Goal: Communication & Community: Participate in discussion

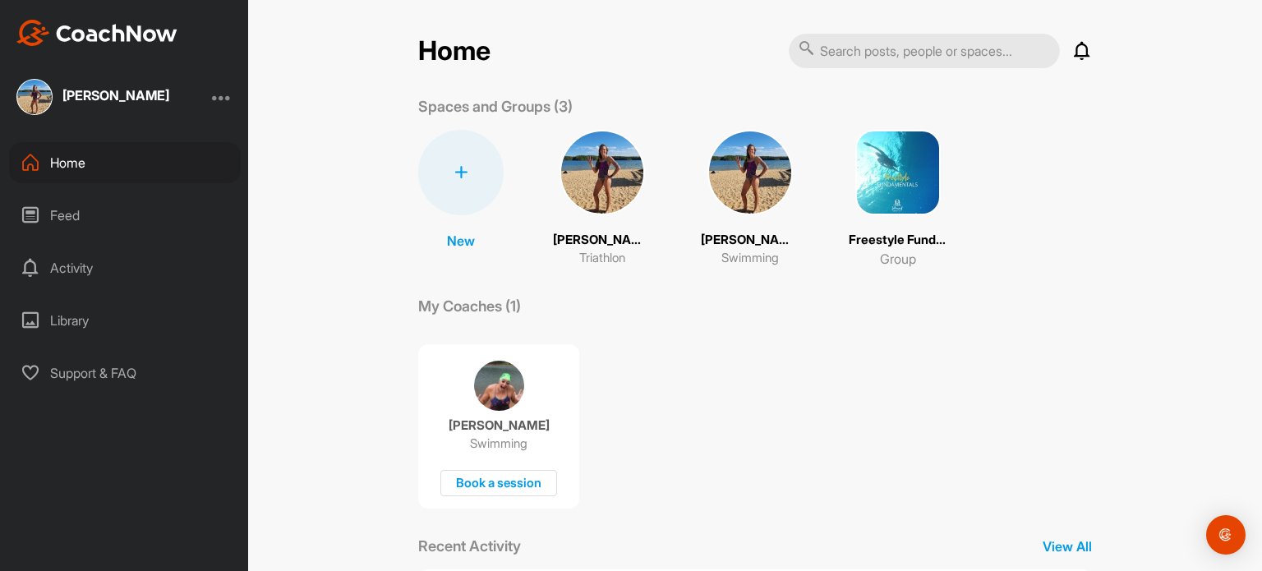
click at [707, 182] on img at bounding box center [749, 172] width 85 height 85
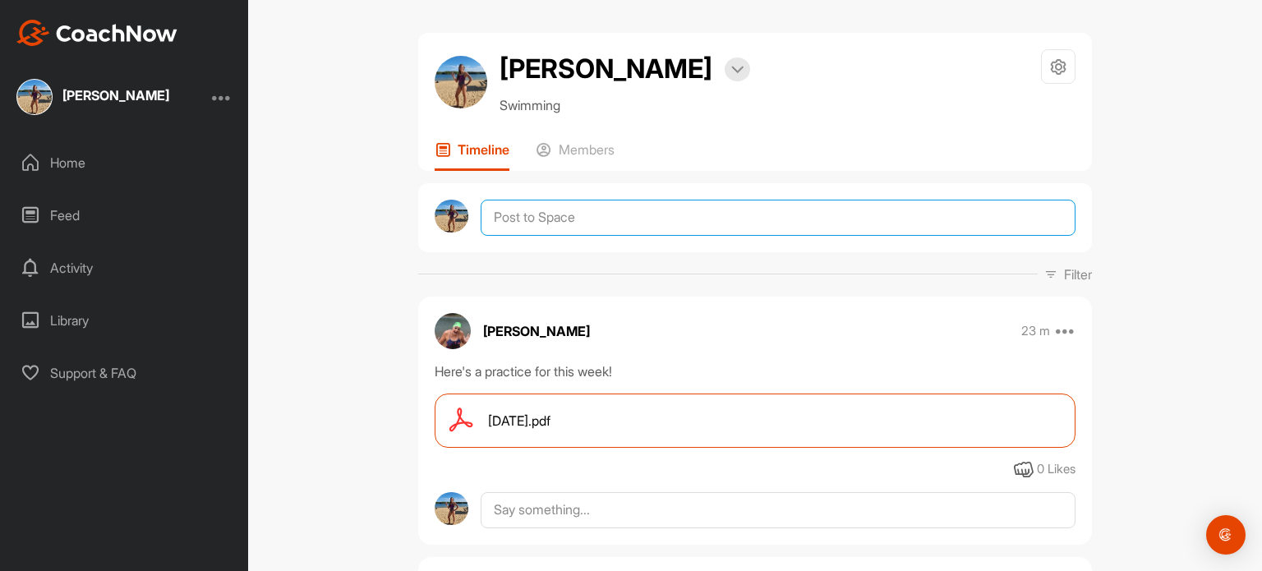
click at [587, 223] on textarea at bounding box center [778, 218] width 595 height 36
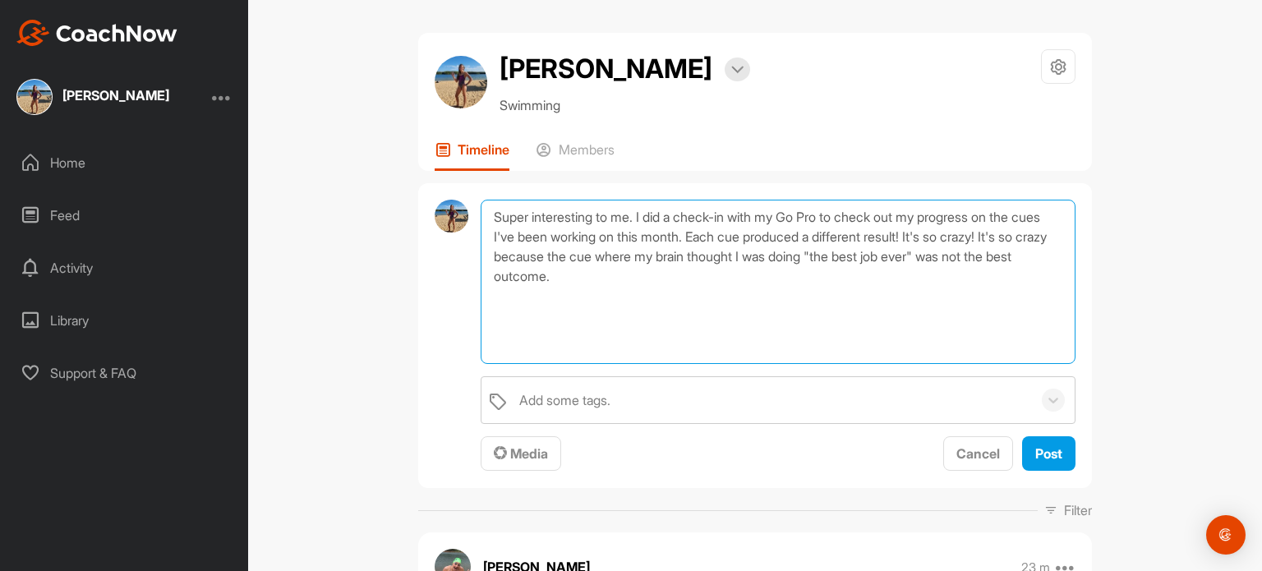
click at [494, 218] on textarea "Super interesting to me. I did a check-in with my Go Pro to check out my progre…" at bounding box center [778, 282] width 595 height 164
click at [664, 219] on textarea "This is super interesting to me. I did a check-in with my Go Pro to check out m…" at bounding box center [778, 282] width 595 height 164
click at [904, 214] on textarea "This is super interesting to me: I did a check-in with my Go Pro to check out m…" at bounding box center [778, 282] width 595 height 164
click at [750, 269] on textarea "This is super interesting to me: I did a check-in with my Go Pro to see my prog…" at bounding box center [778, 282] width 595 height 164
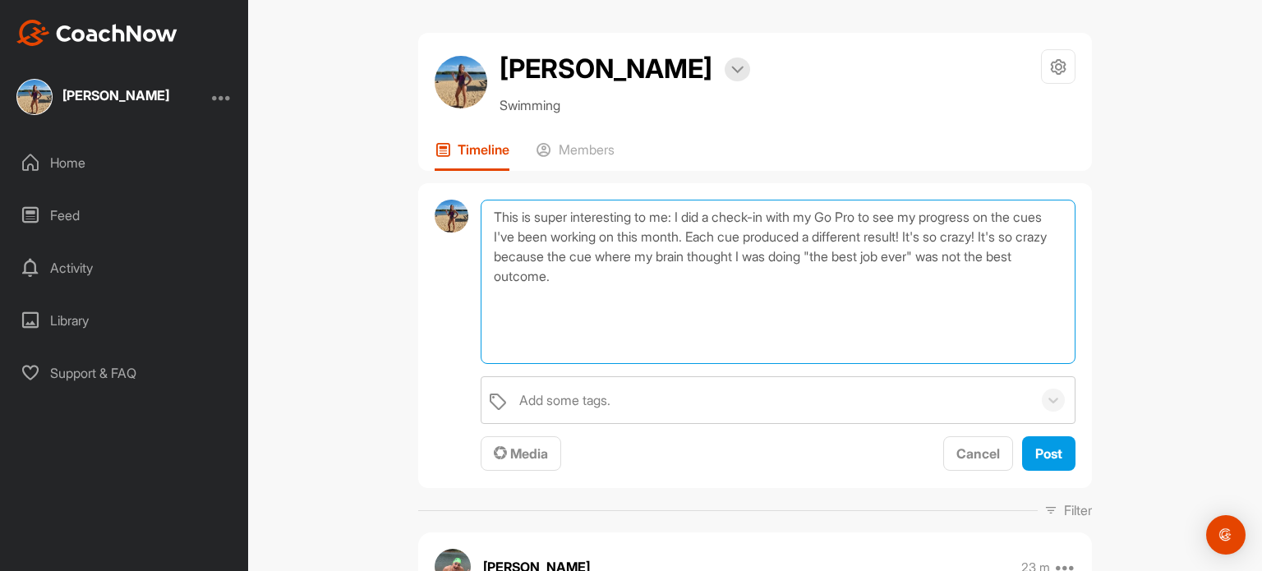
click at [627, 255] on textarea "This is super interesting to me: I did a check-in with my Go Pro to see my prog…" at bounding box center [778, 282] width 595 height 164
click at [1048, 255] on textarea "This is super interesting to me: I did a check-in with my Go Pro to see my prog…" at bounding box center [778, 282] width 595 height 164
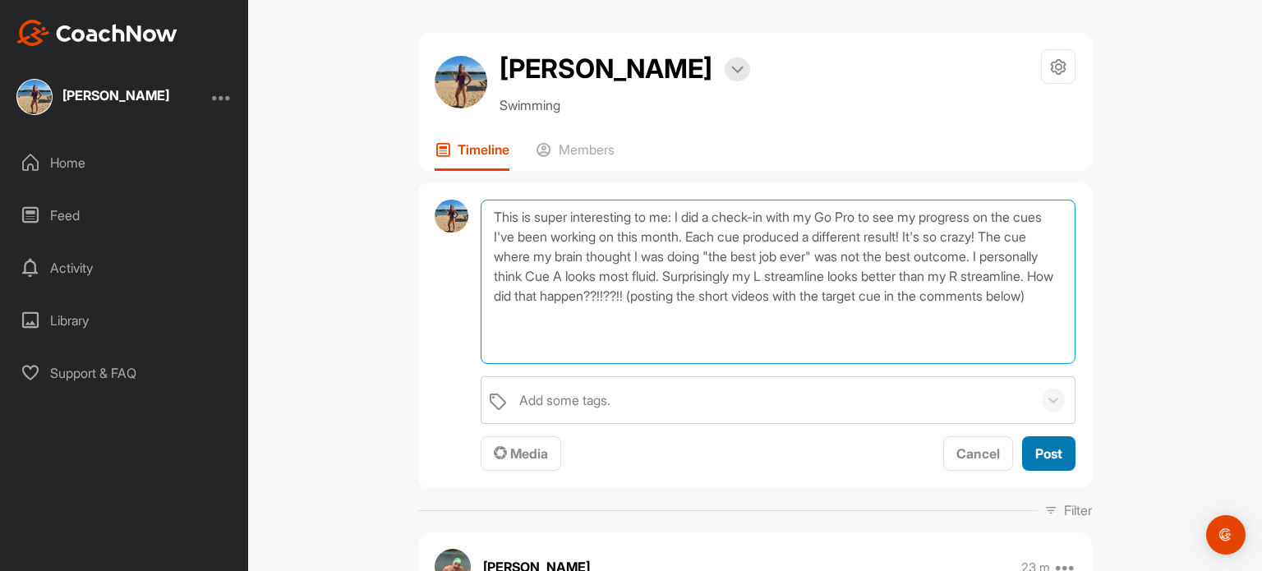
type textarea "This is super interesting to me: I did a check-in with my Go Pro to see my prog…"
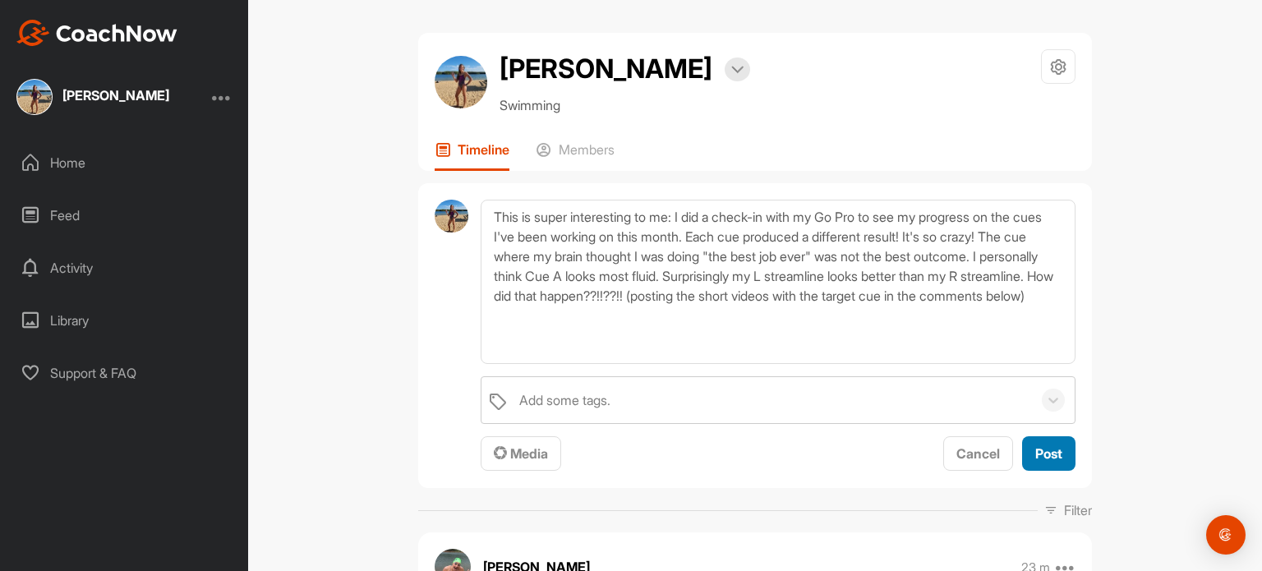
click at [1055, 456] on button "Post" at bounding box center [1048, 453] width 53 height 35
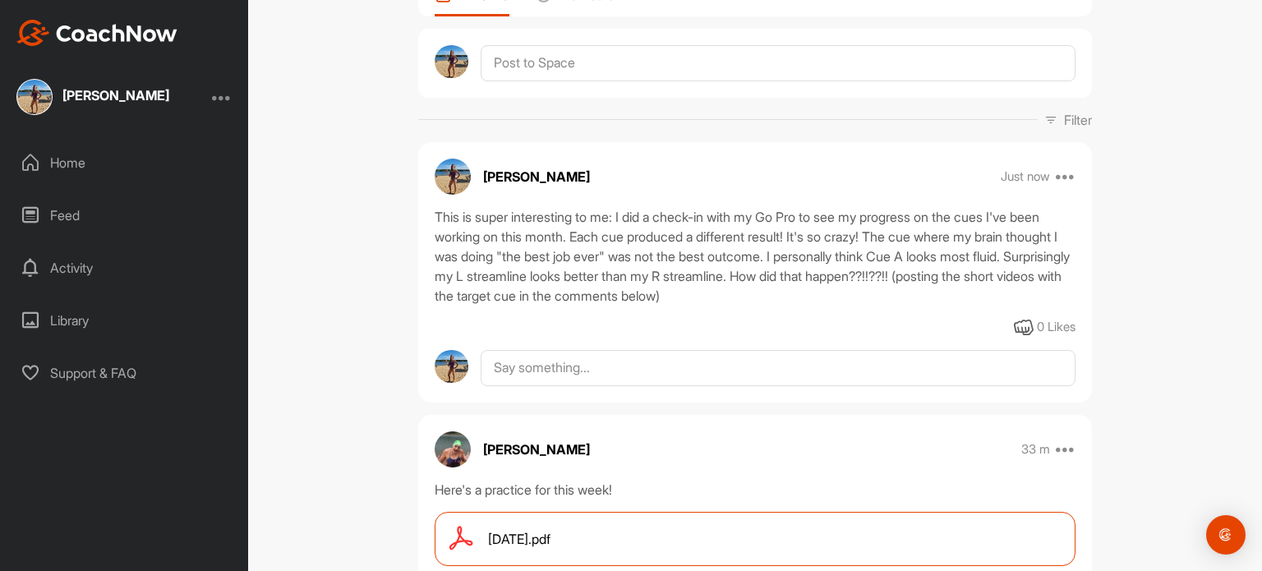
scroll to position [154, 0]
click at [851, 365] on textarea at bounding box center [778, 368] width 595 height 36
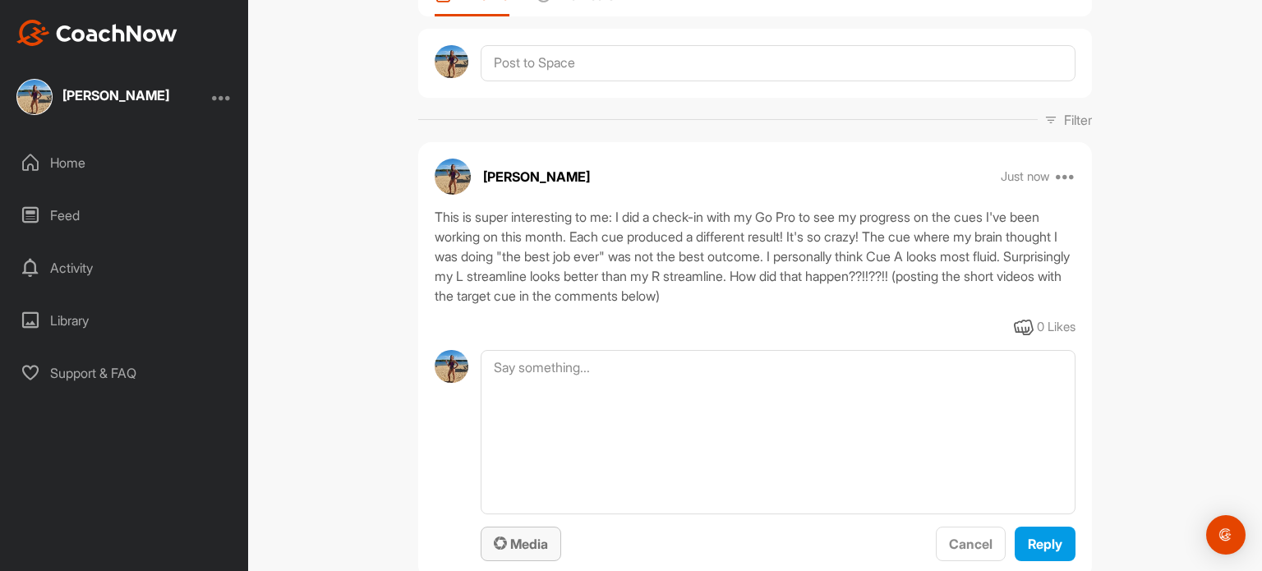
click at [536, 548] on span "Media" at bounding box center [521, 544] width 54 height 16
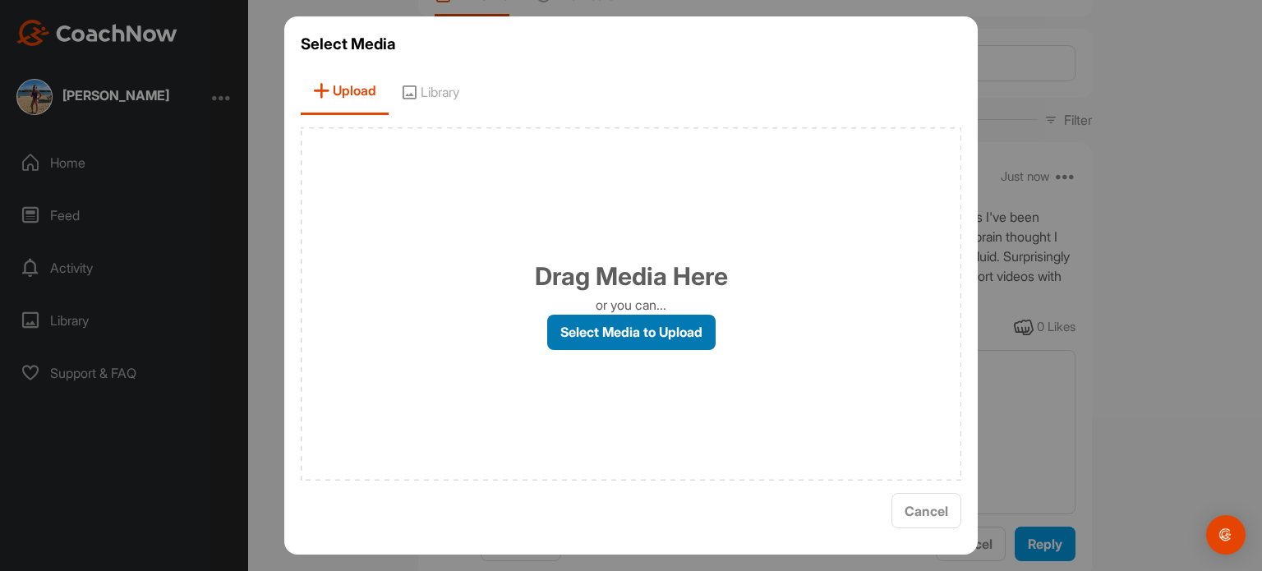
click at [635, 323] on label "Select Media to Upload" at bounding box center [631, 332] width 168 height 35
click at [0, 0] on input "Select Media to Upload" at bounding box center [0, 0] width 0 height 0
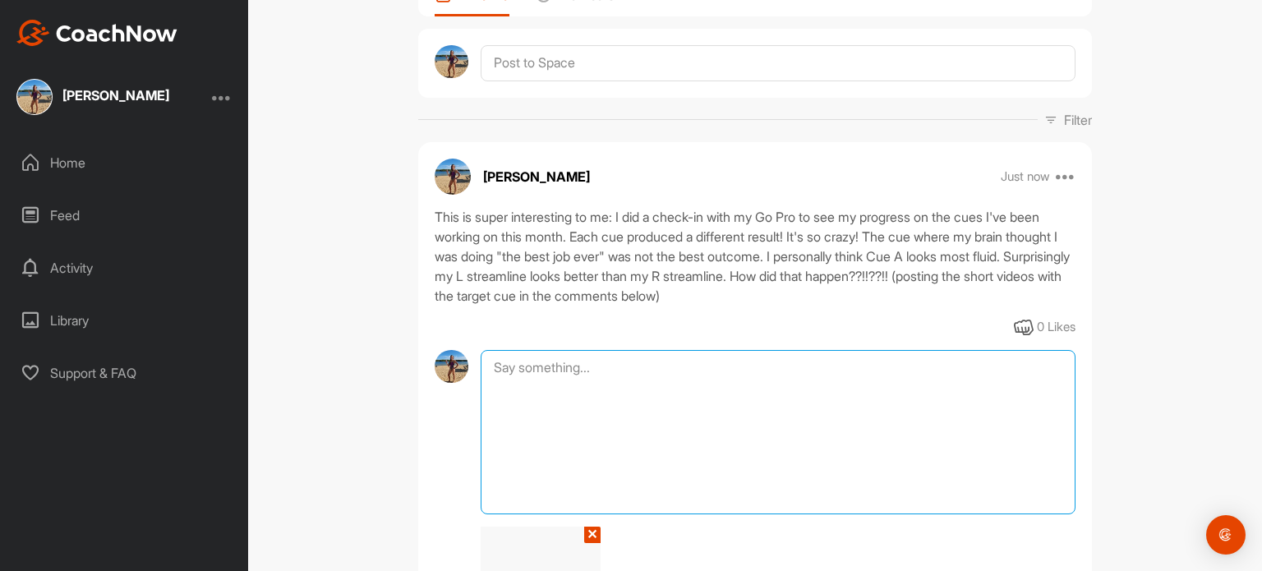
click at [697, 416] on textarea at bounding box center [778, 432] width 595 height 164
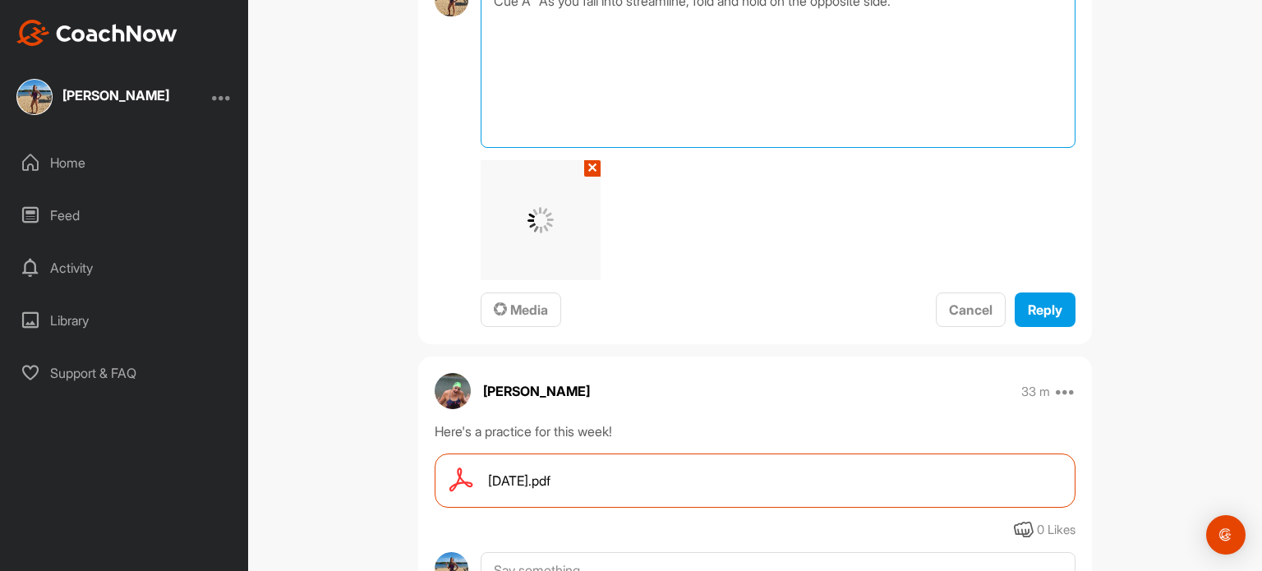
type textarea "Cue A "As you fall into streamline, fold and hold on the opposite side.""
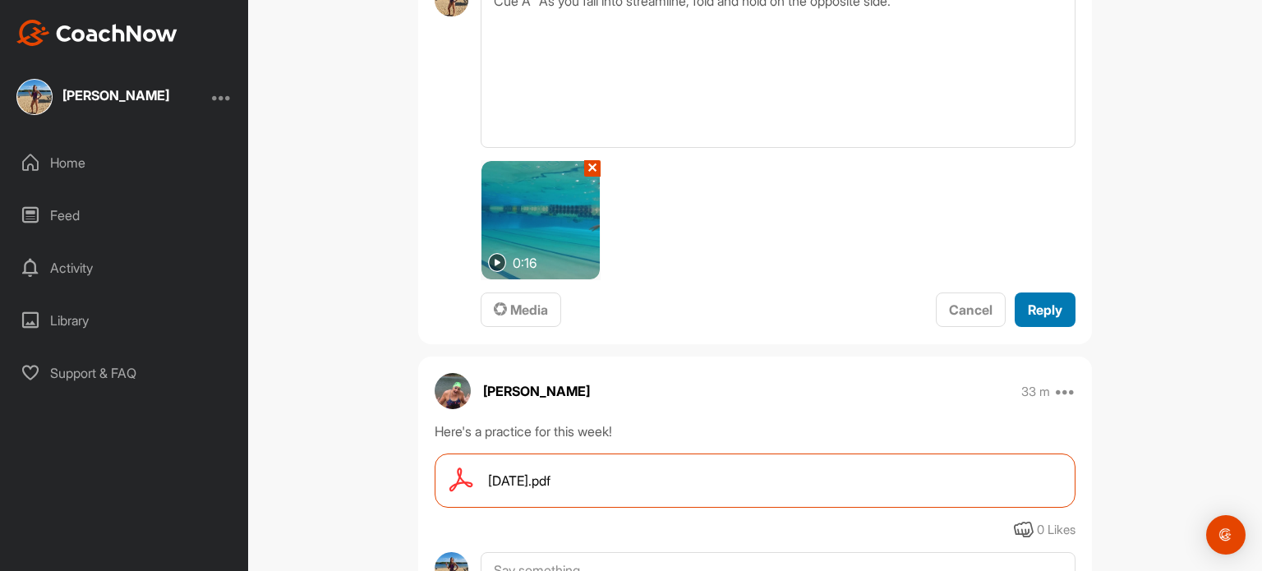
click at [1043, 310] on span "Reply" at bounding box center [1045, 309] width 34 height 16
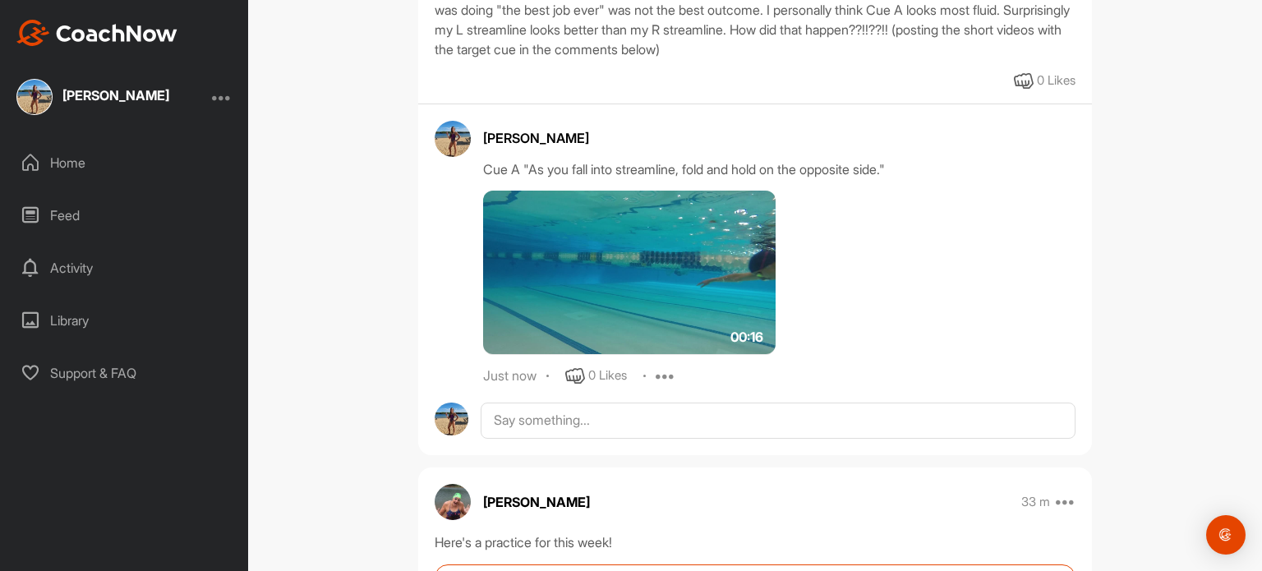
scroll to position [400, 0]
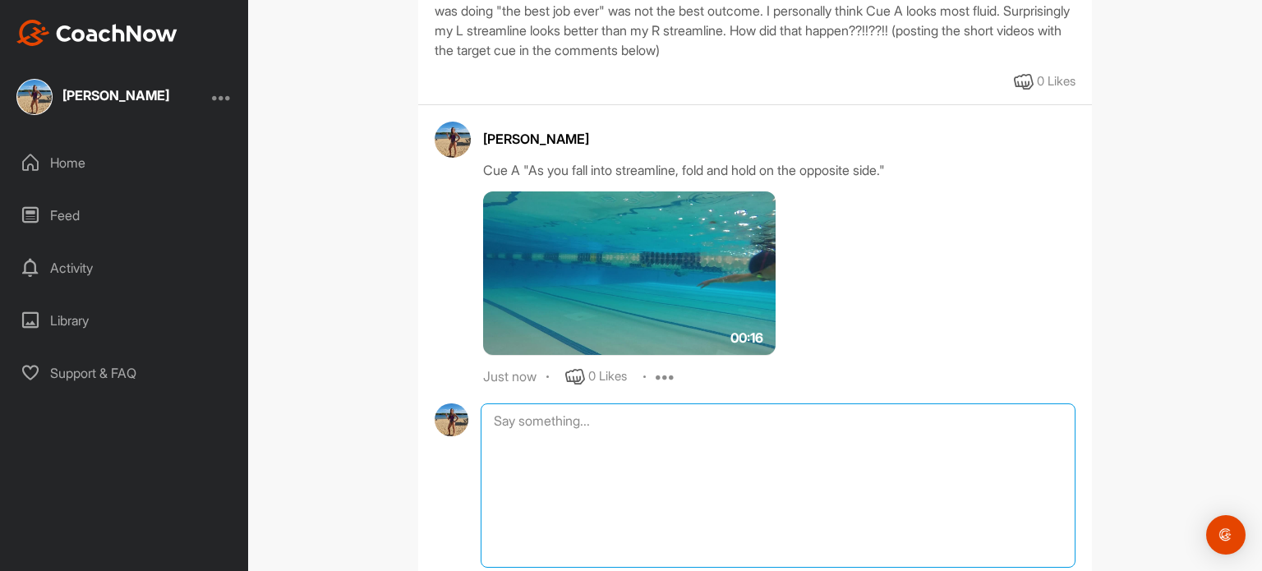
click at [570, 416] on textarea at bounding box center [778, 485] width 595 height 164
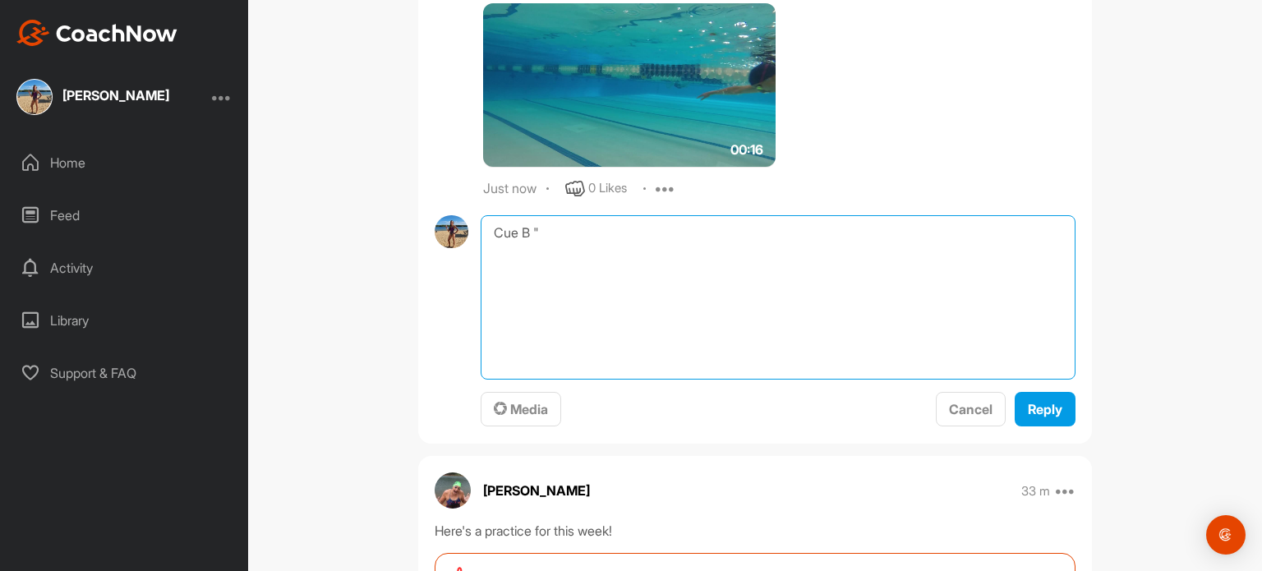
scroll to position [606, 0]
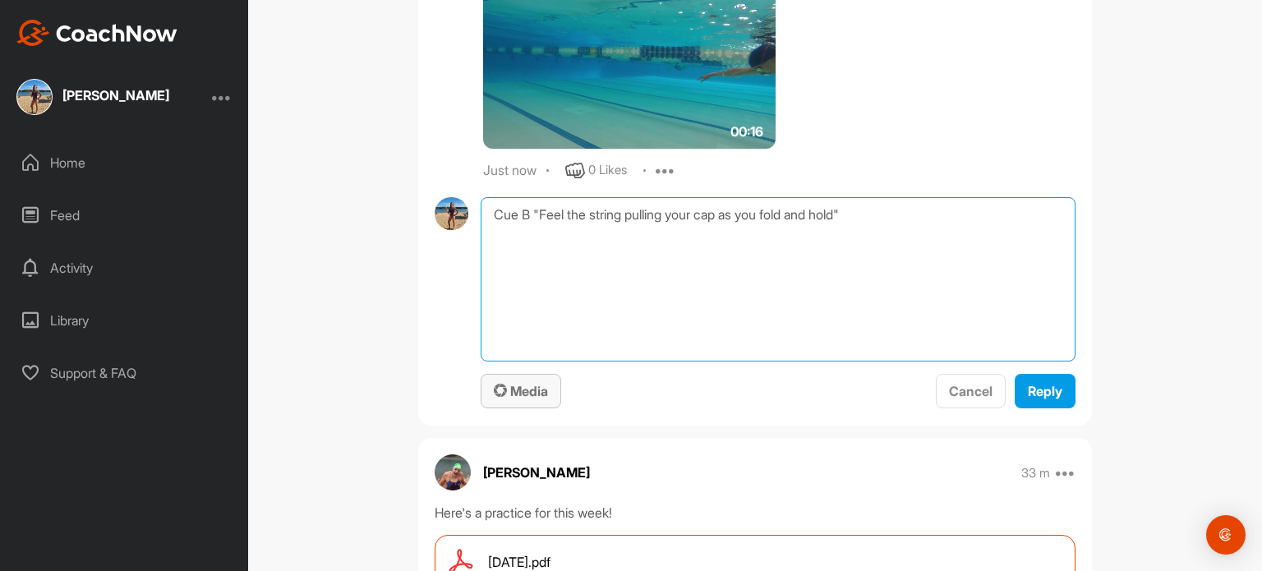
type textarea "Cue B "Feel the string pulling your cap as you fold and hold""
click at [508, 387] on span "Media" at bounding box center [521, 391] width 54 height 16
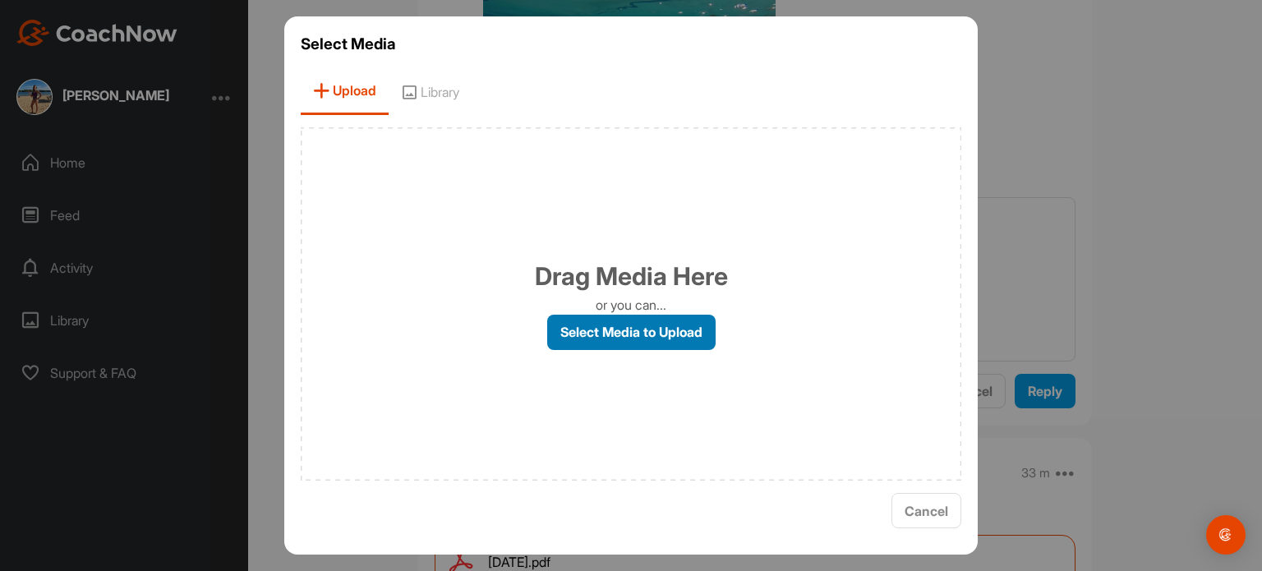
click at [635, 334] on label "Select Media to Upload" at bounding box center [631, 332] width 168 height 35
click at [0, 0] on input "Select Media to Upload" at bounding box center [0, 0] width 0 height 0
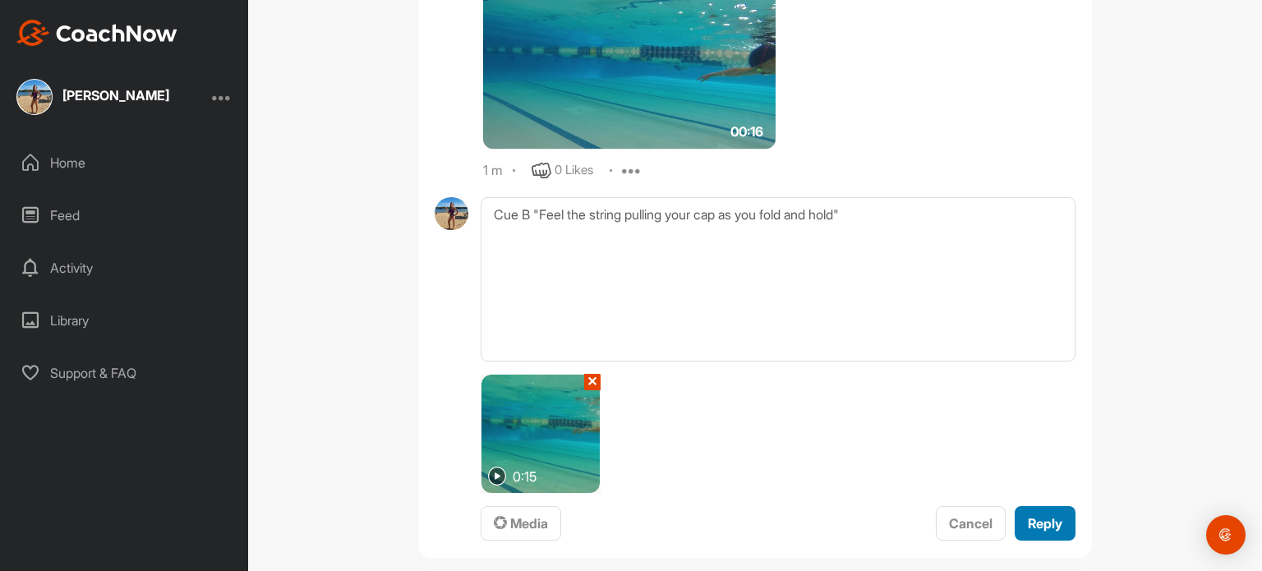
click at [1047, 528] on span "Reply" at bounding box center [1045, 523] width 34 height 16
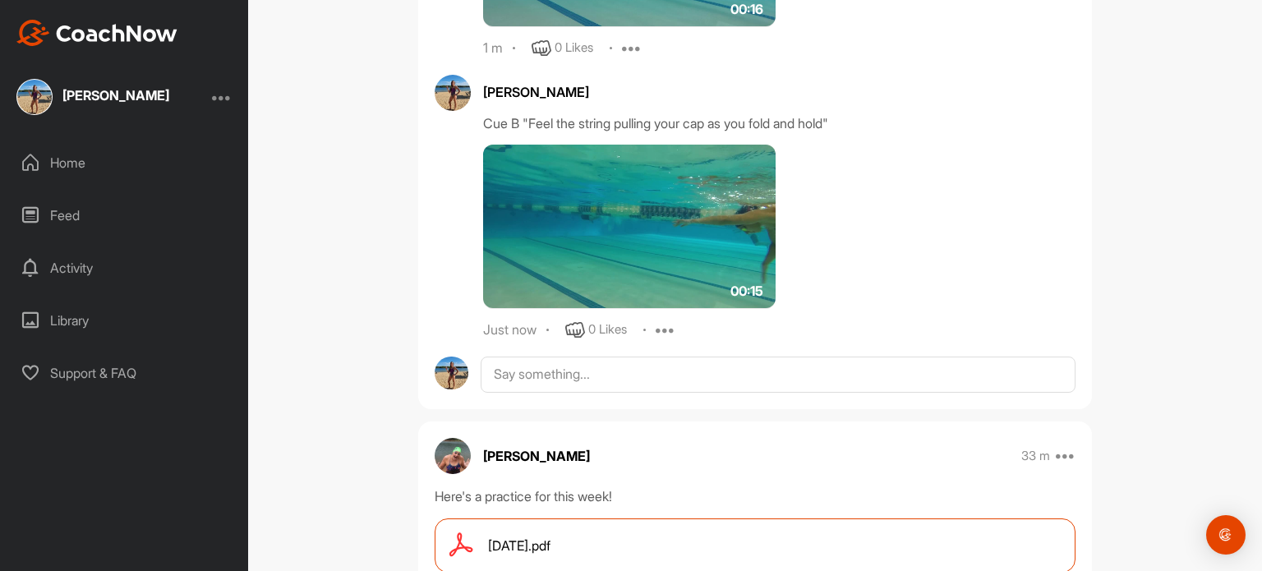
scroll to position [728, 0]
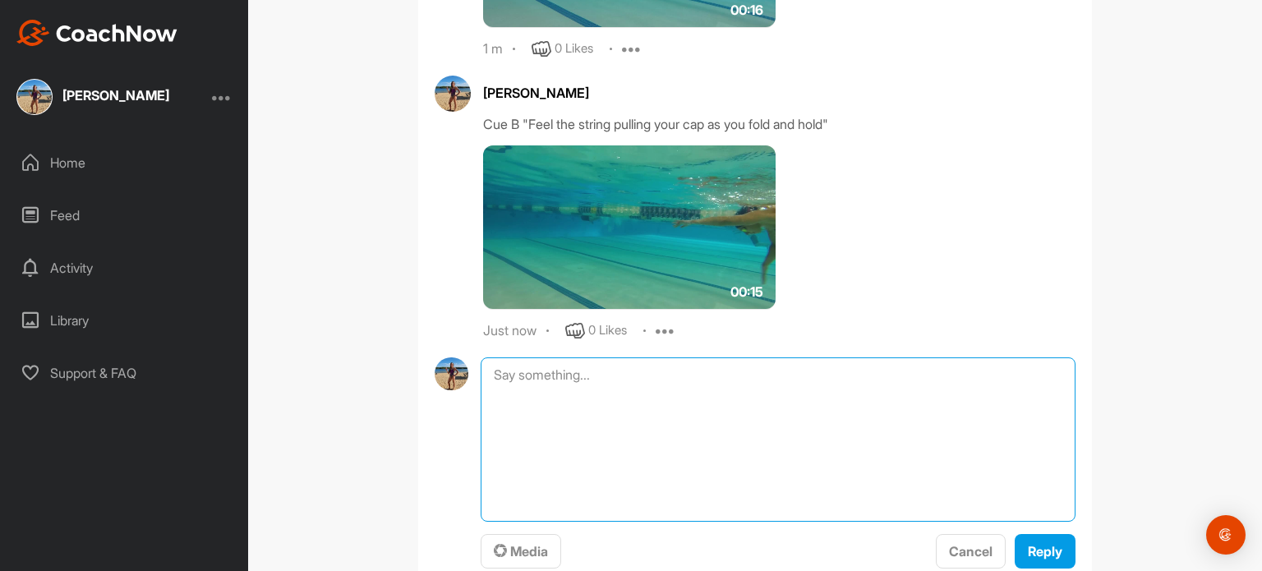
click at [558, 376] on textarea at bounding box center [778, 439] width 595 height 164
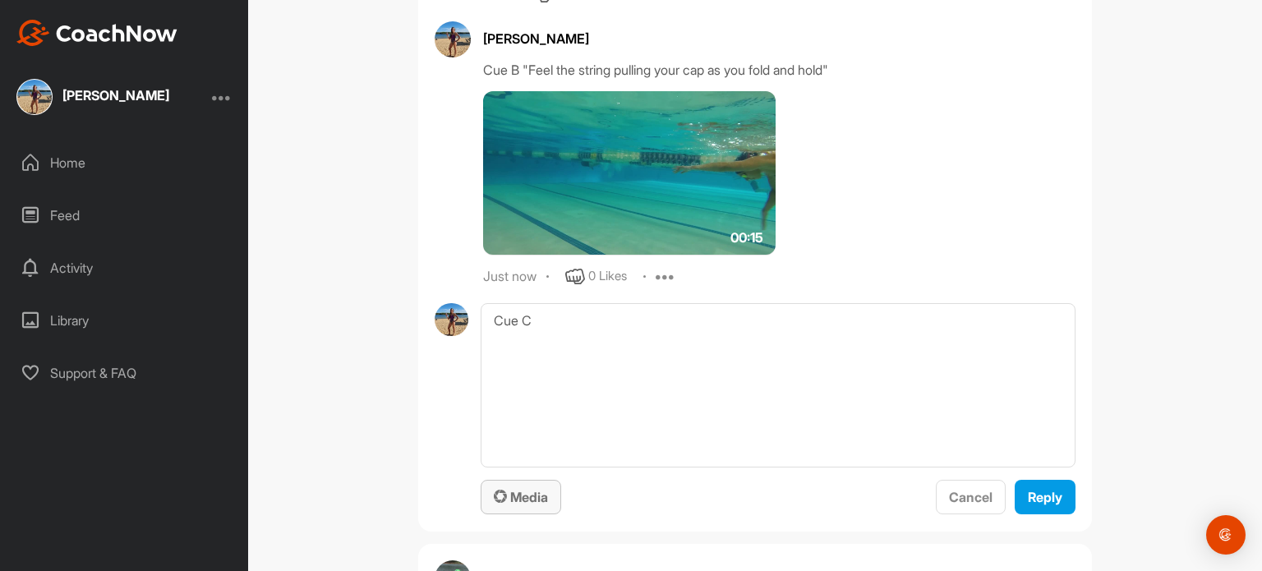
click at [508, 494] on span "Media" at bounding box center [521, 497] width 54 height 16
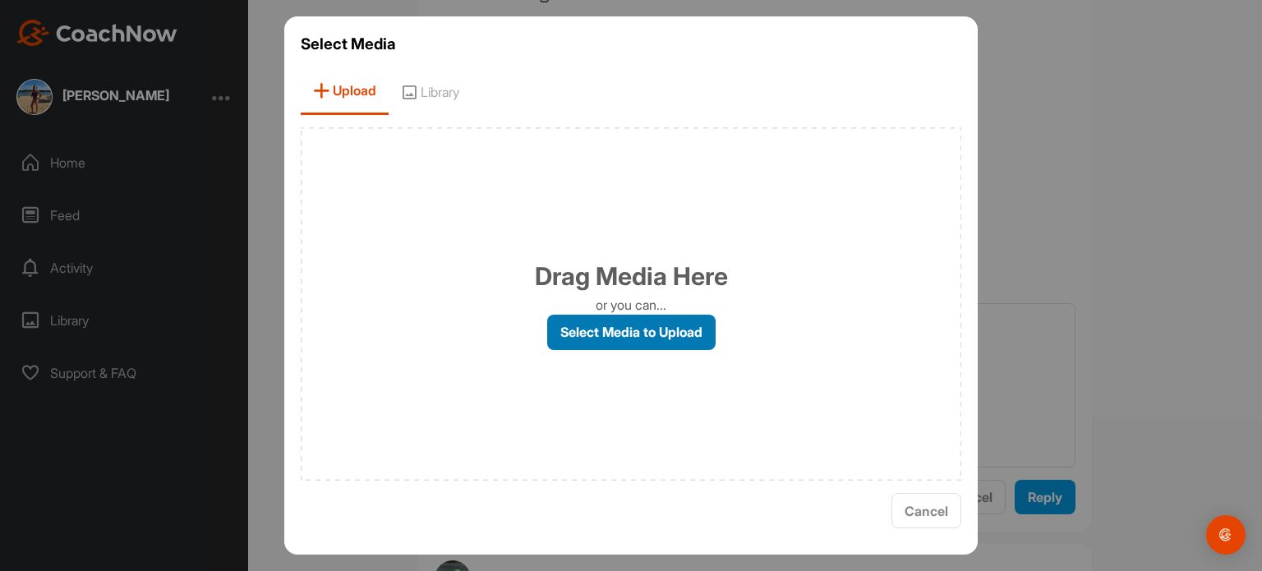
click at [644, 330] on label "Select Media to Upload" at bounding box center [631, 332] width 168 height 35
click at [0, 0] on input "Select Media to Upload" at bounding box center [0, 0] width 0 height 0
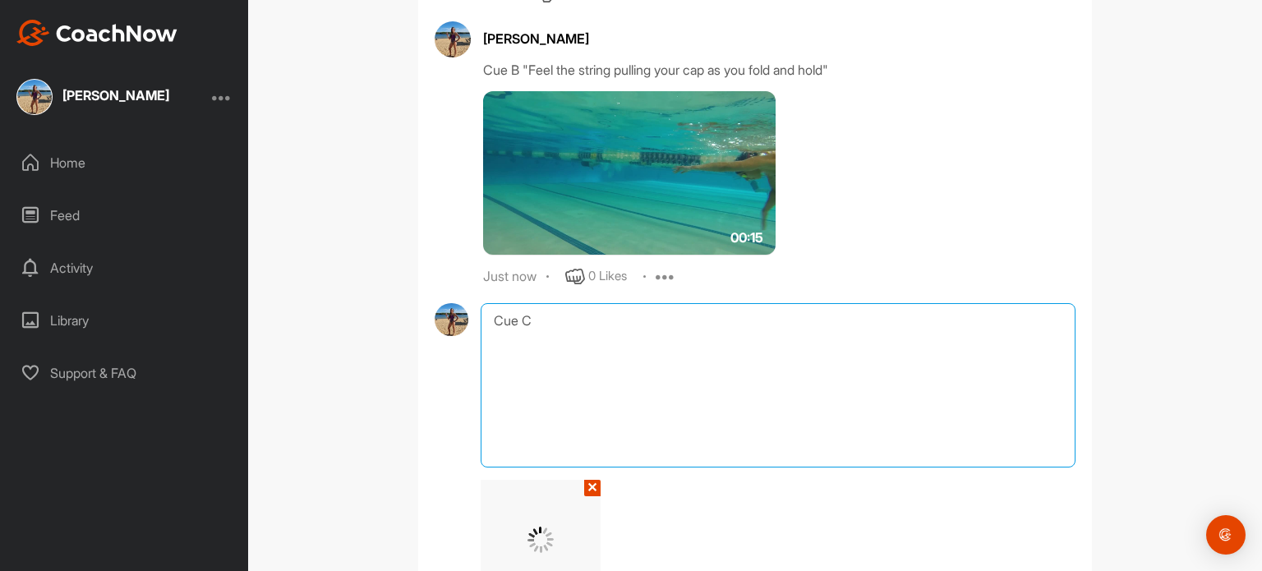
click at [588, 347] on textarea "Cue C" at bounding box center [778, 385] width 595 height 164
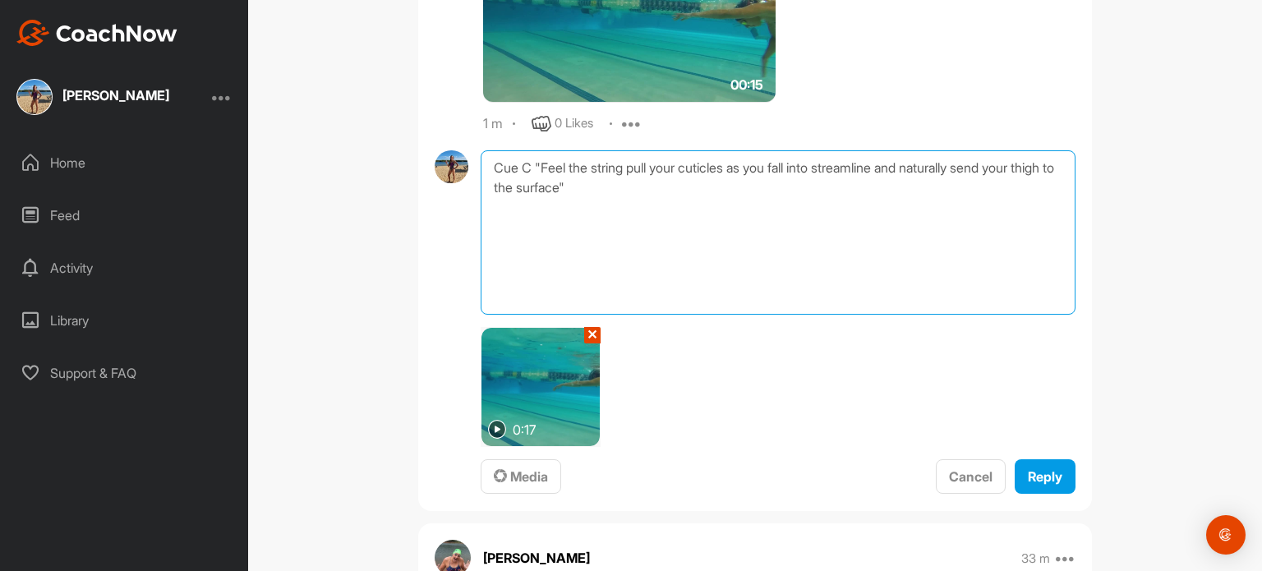
scroll to position [936, 0]
type textarea "Cue C "Feel the string pull your cuticles as you fall into streamline and natur…"
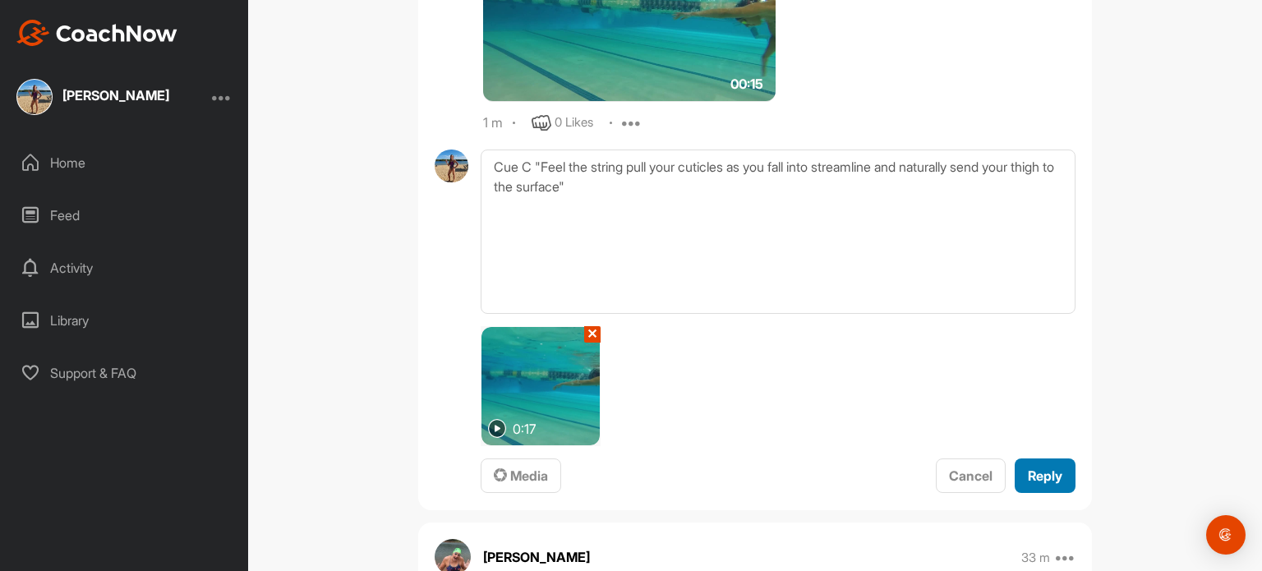
click at [1040, 469] on span "Reply" at bounding box center [1045, 475] width 34 height 16
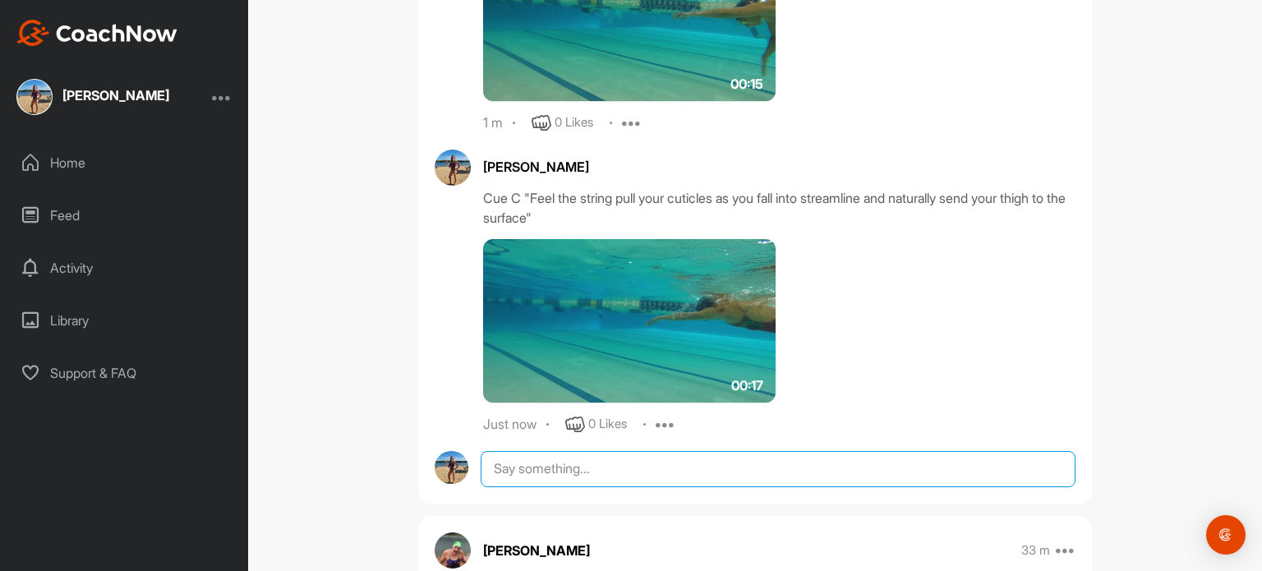
click at [683, 476] on textarea at bounding box center [778, 469] width 595 height 36
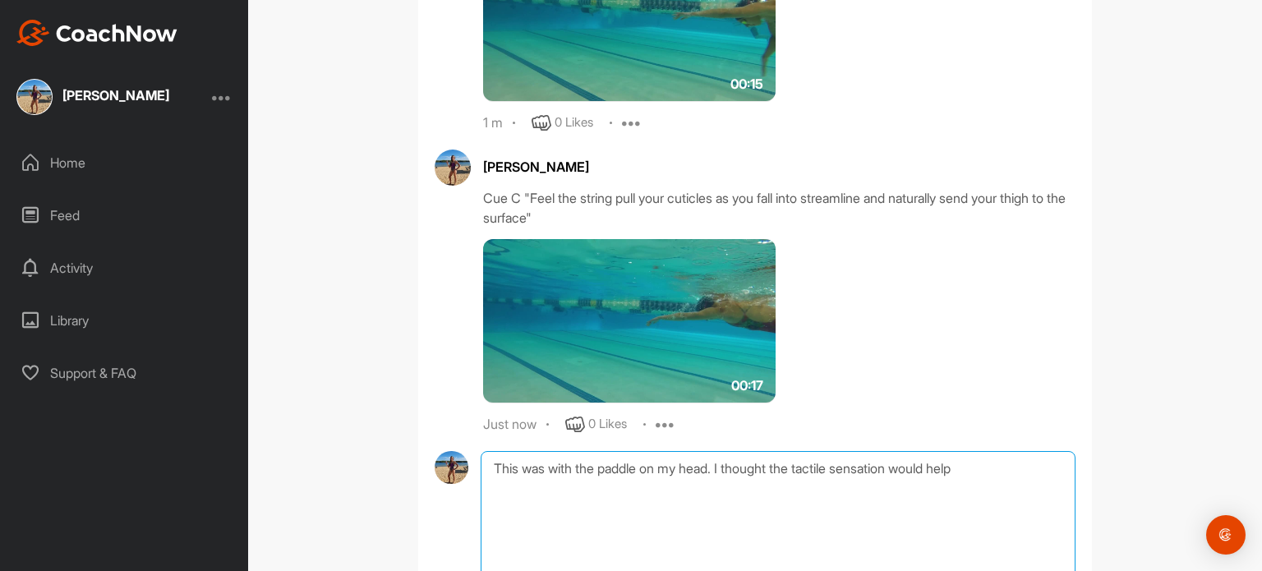
click at [714, 468] on textarea "This was with the paddle on my head. I thought the tactile sensation would help" at bounding box center [778, 533] width 595 height 164
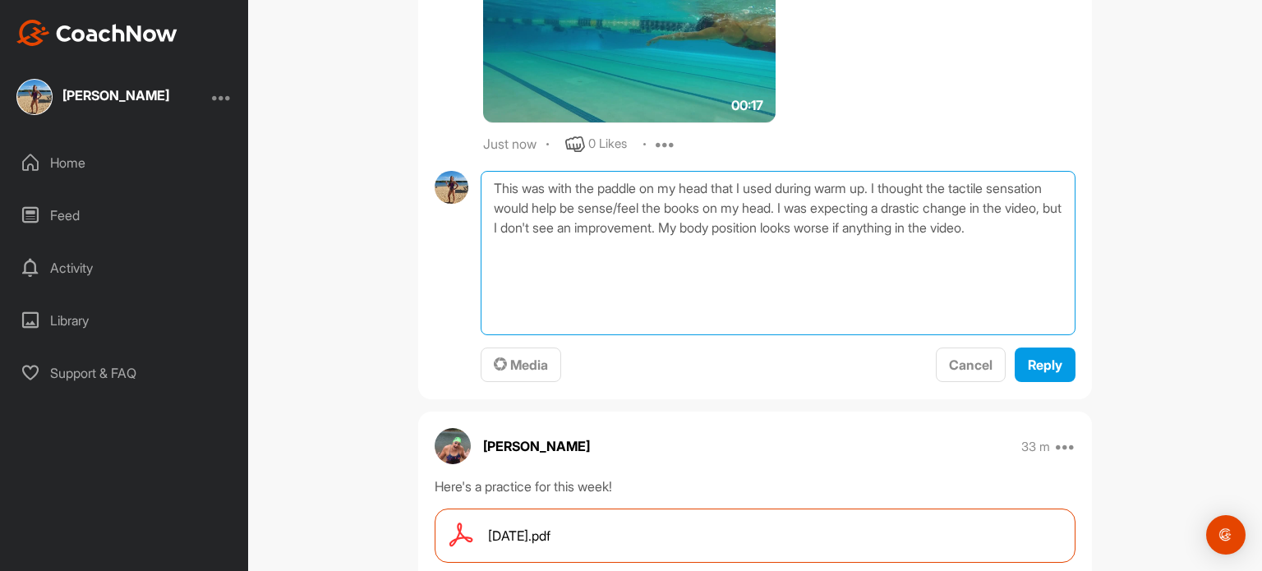
scroll to position [1272, 0]
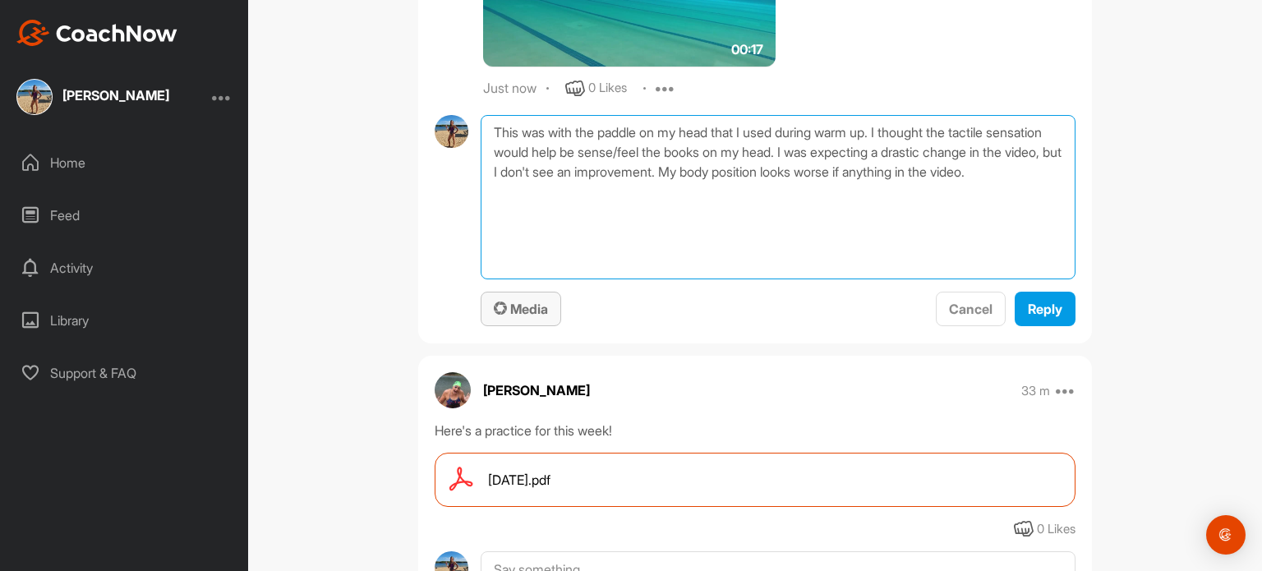
type textarea "This was with the paddle on my head that I used during warm up. I thought the t…"
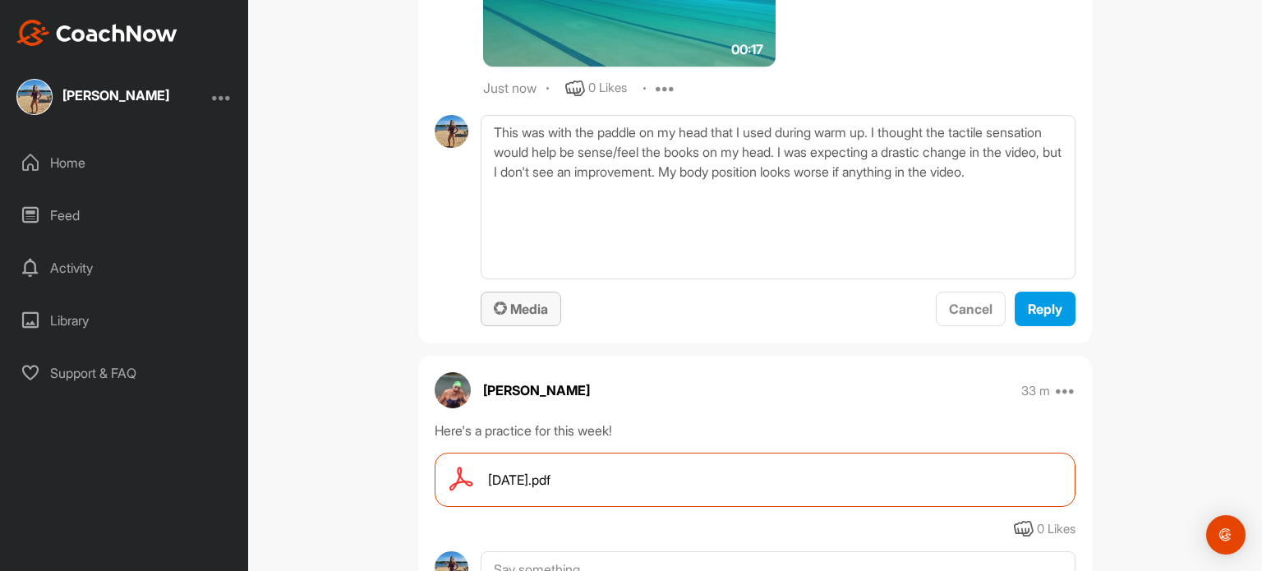
click at [525, 301] on span "Media" at bounding box center [521, 309] width 54 height 16
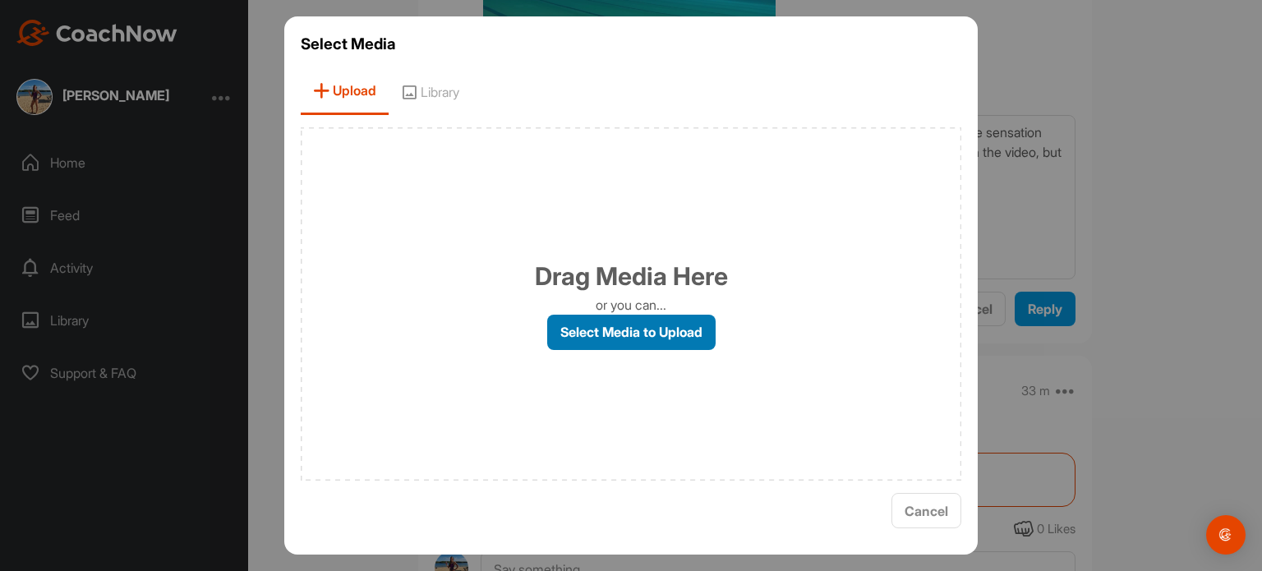
click at [620, 340] on label "Select Media to Upload" at bounding box center [631, 332] width 168 height 35
click at [0, 0] on input "Select Media to Upload" at bounding box center [0, 0] width 0 height 0
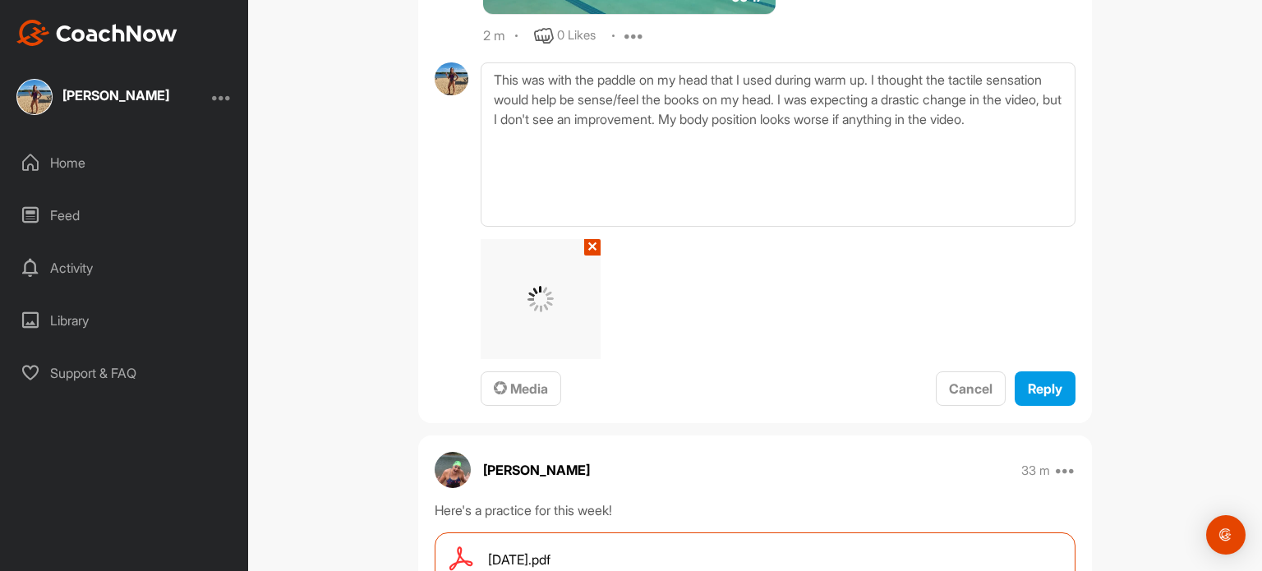
scroll to position [1331, 0]
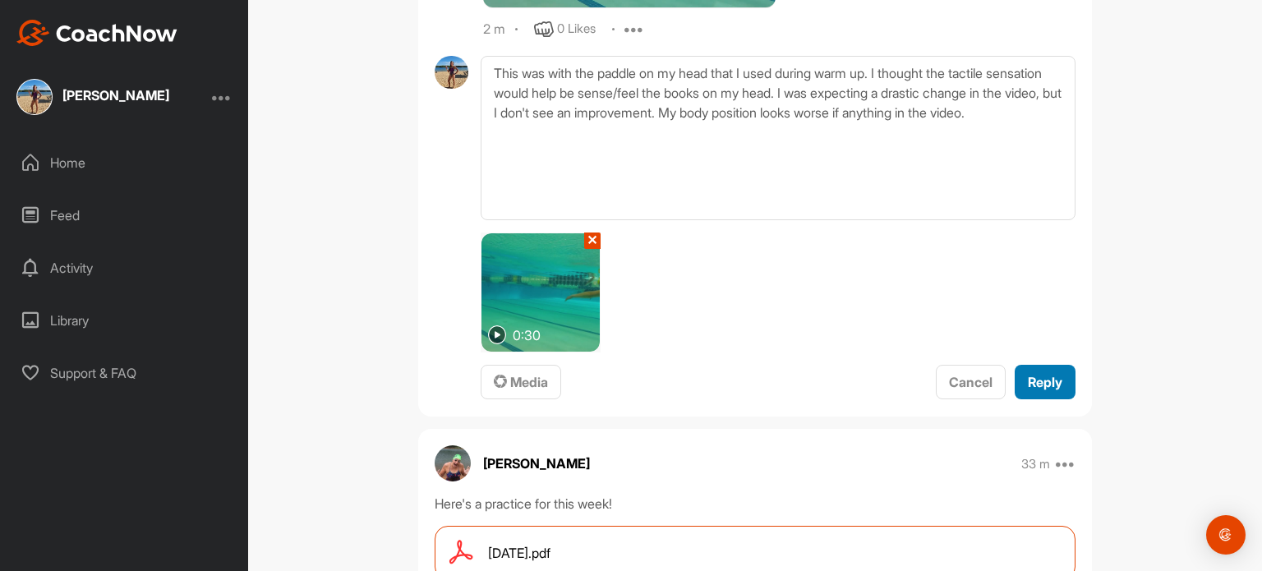
click at [1038, 379] on span "Reply" at bounding box center [1045, 382] width 34 height 16
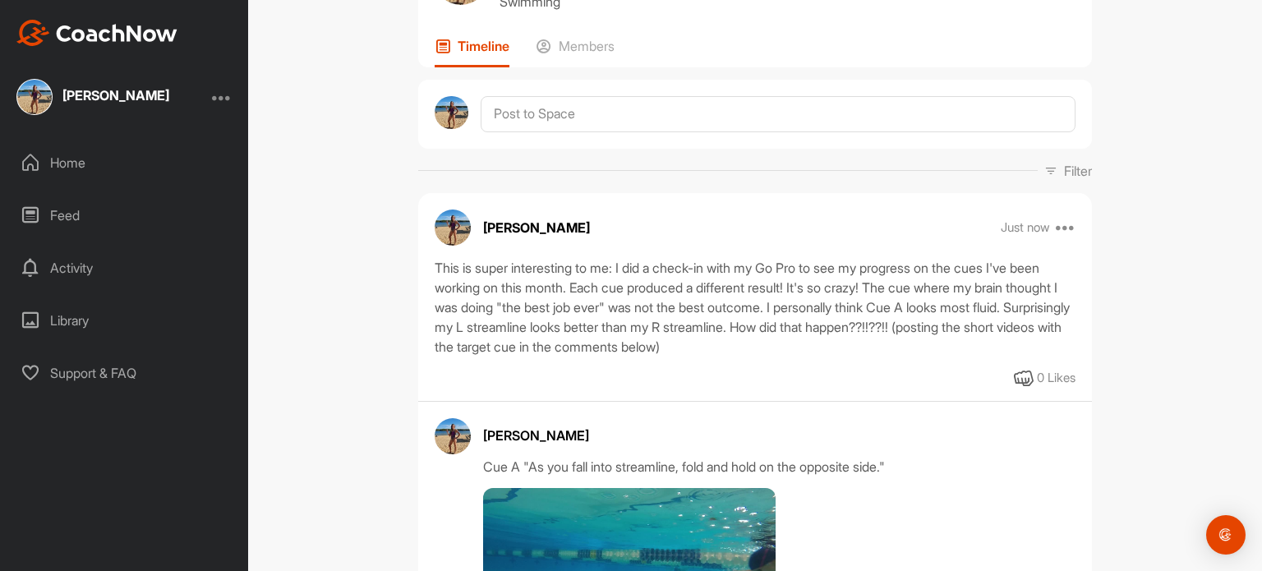
scroll to position [0, 0]
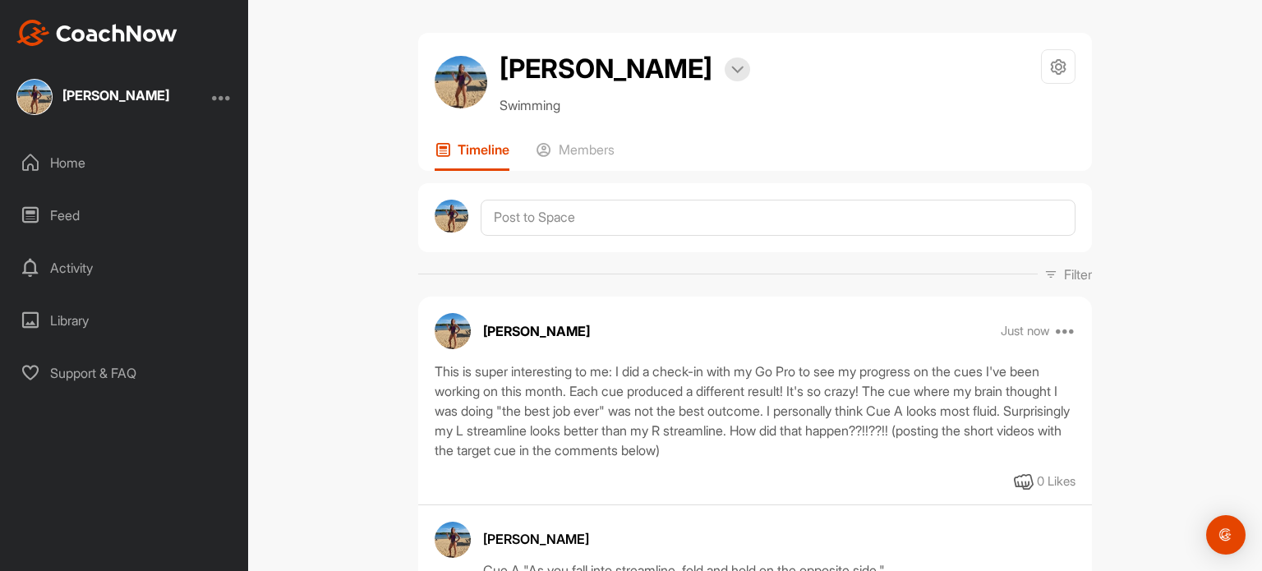
click at [68, 170] on div "Home" at bounding box center [125, 162] width 232 height 41
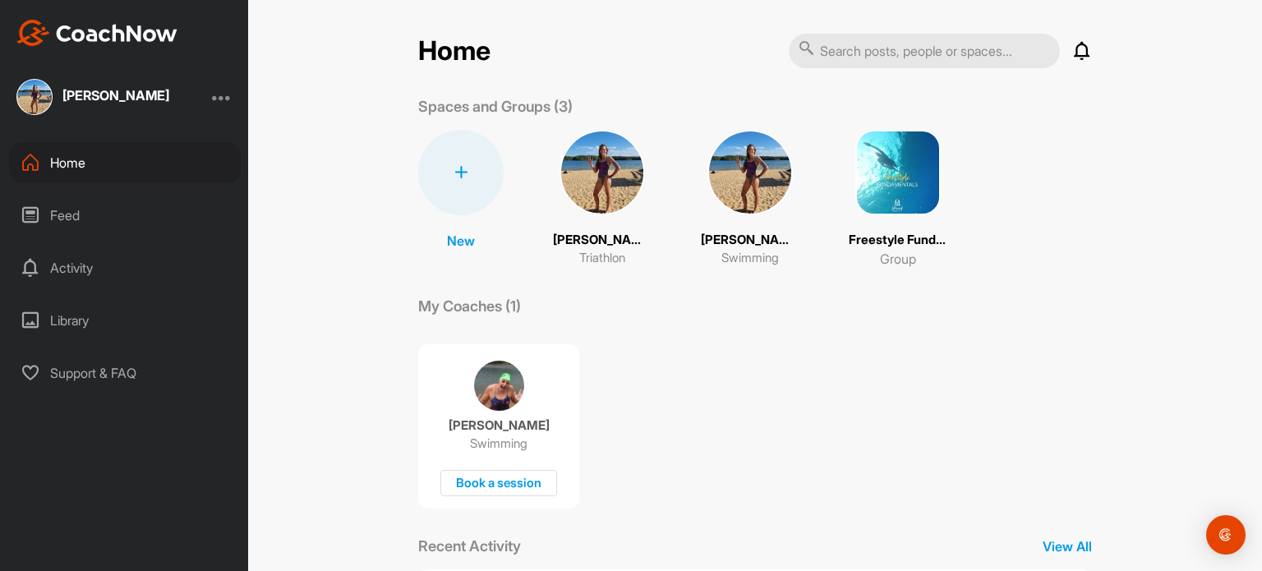
click at [594, 191] on img at bounding box center [601, 172] width 85 height 85
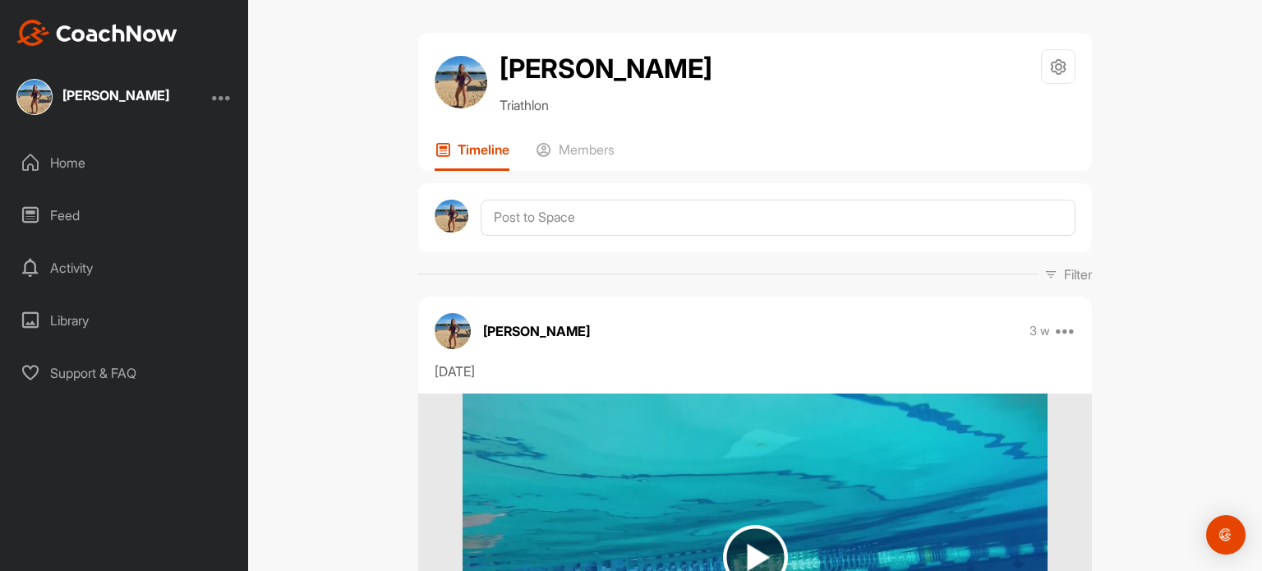
scroll to position [2, 0]
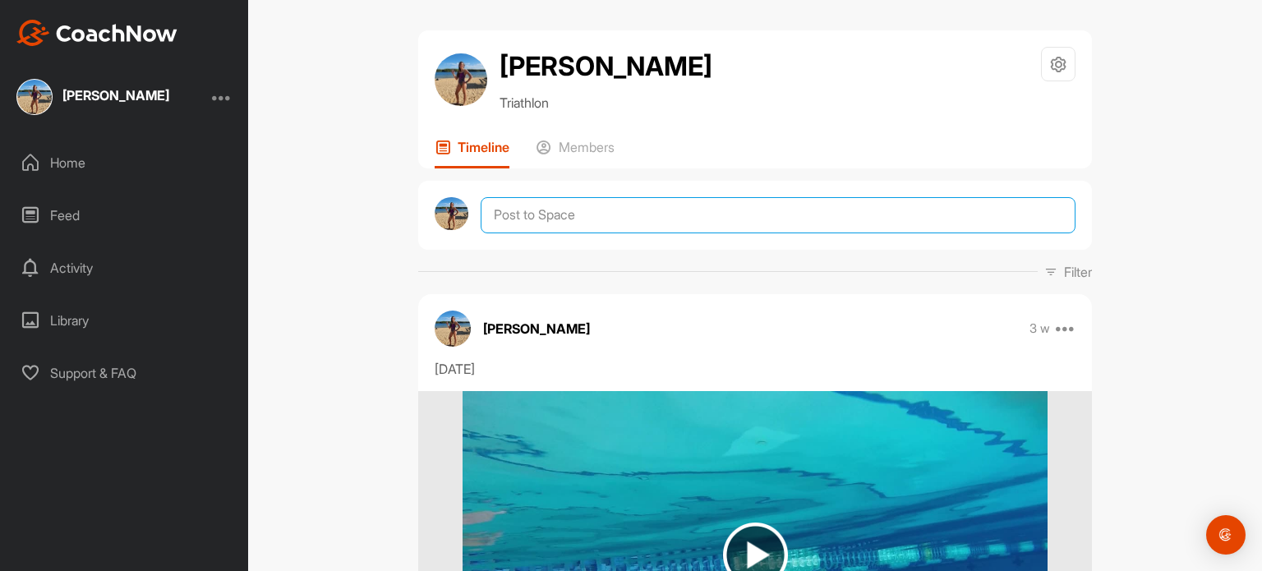
click at [574, 217] on textarea at bounding box center [778, 215] width 595 height 36
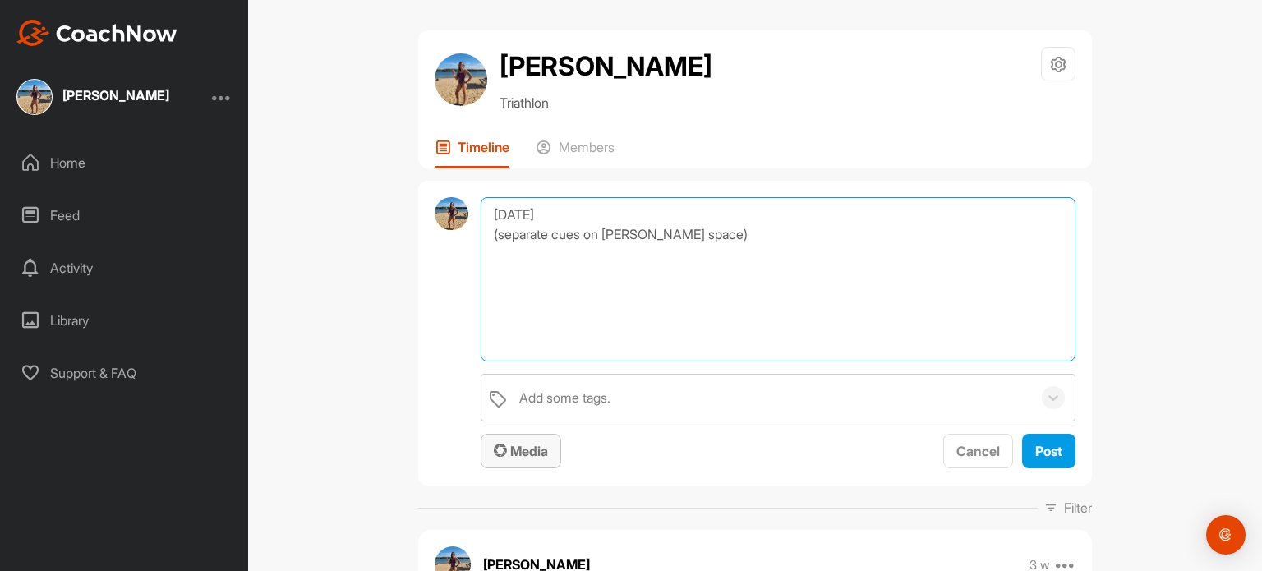
type textarea "[DATE] (separate cues on [PERSON_NAME] space)"
click at [506, 447] on span "Media" at bounding box center [521, 451] width 54 height 16
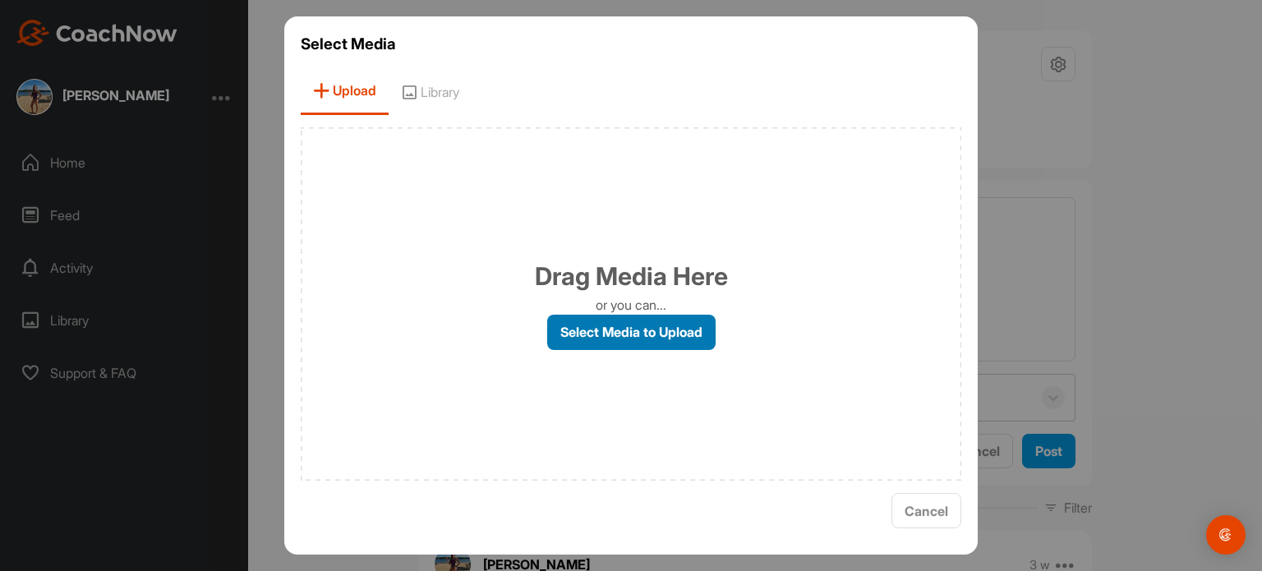
click at [618, 331] on label "Select Media to Upload" at bounding box center [631, 332] width 168 height 35
click at [0, 0] on input "Select Media to Upload" at bounding box center [0, 0] width 0 height 0
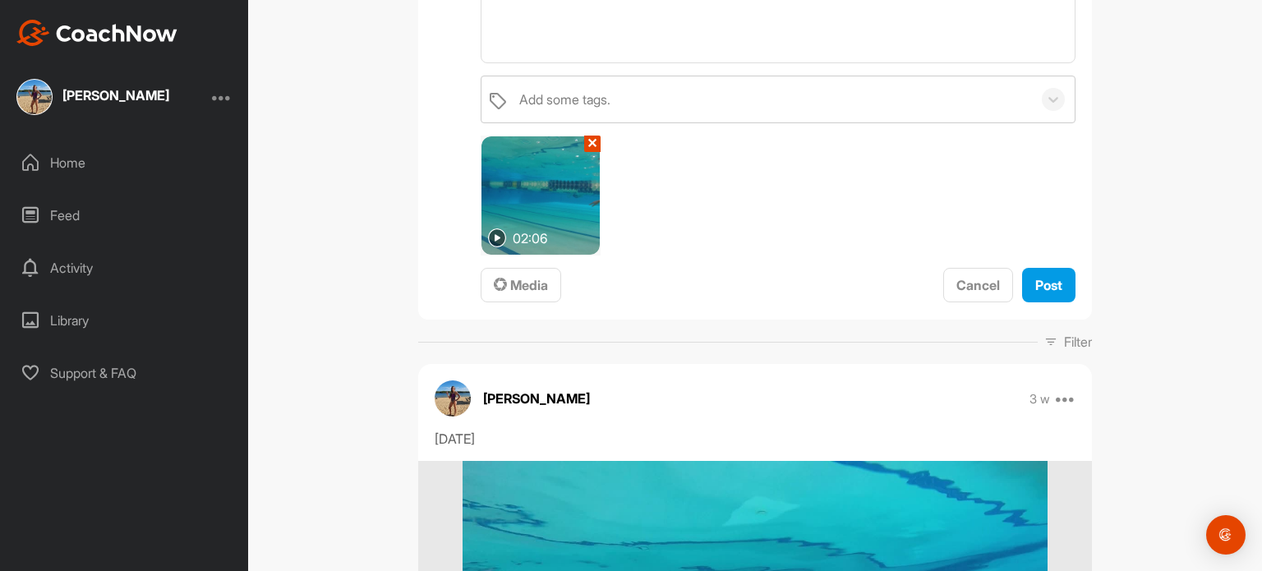
scroll to position [299, 0]
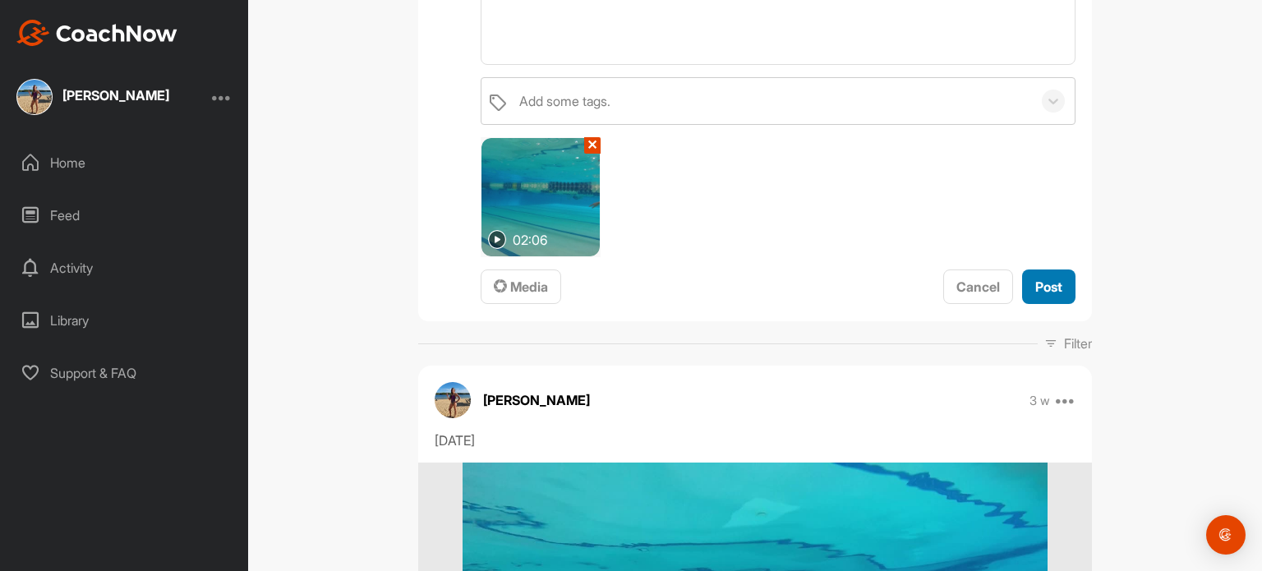
click at [1039, 291] on span "Post" at bounding box center [1048, 286] width 27 height 16
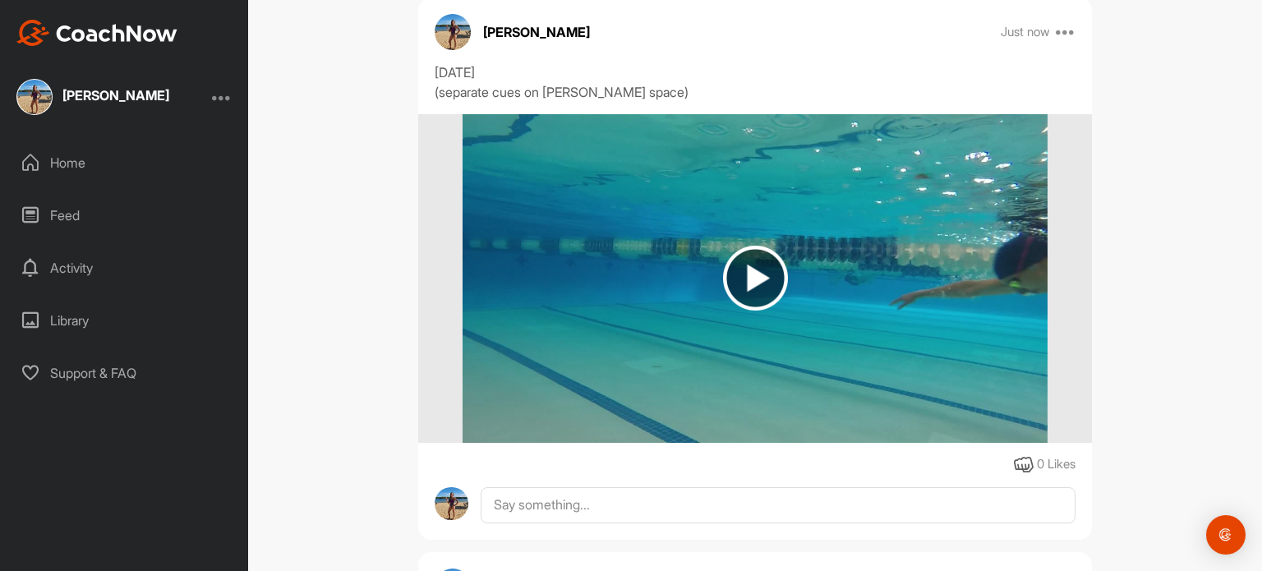
click at [1006, 405] on img at bounding box center [754, 278] width 584 height 329
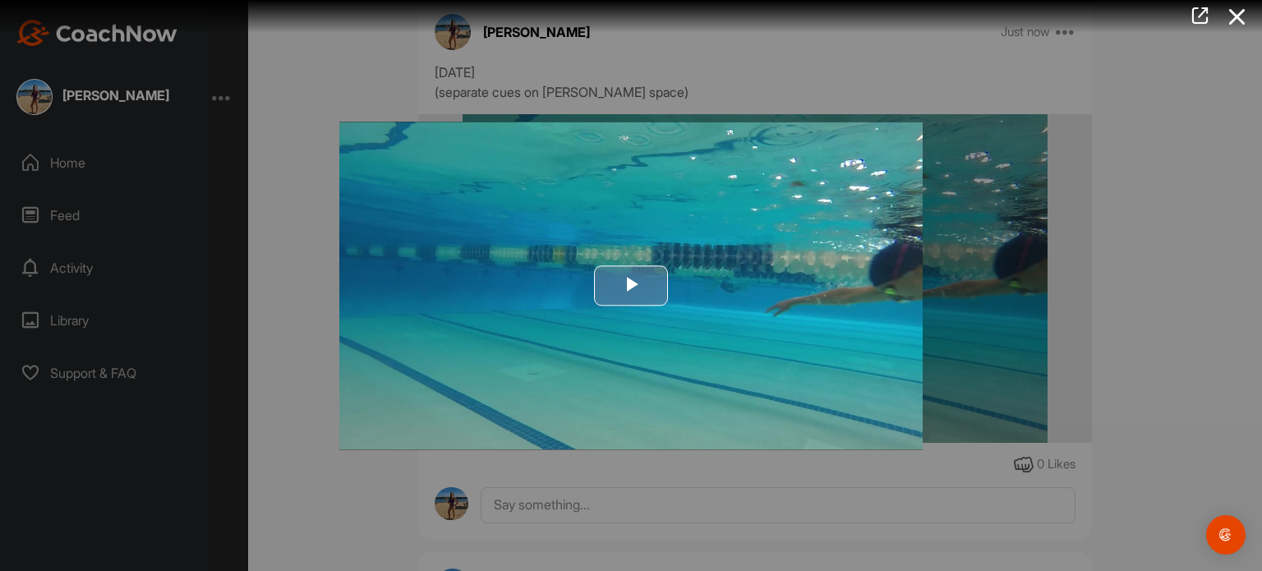
click at [631, 286] on span "Video Player" at bounding box center [631, 286] width 0 height 0
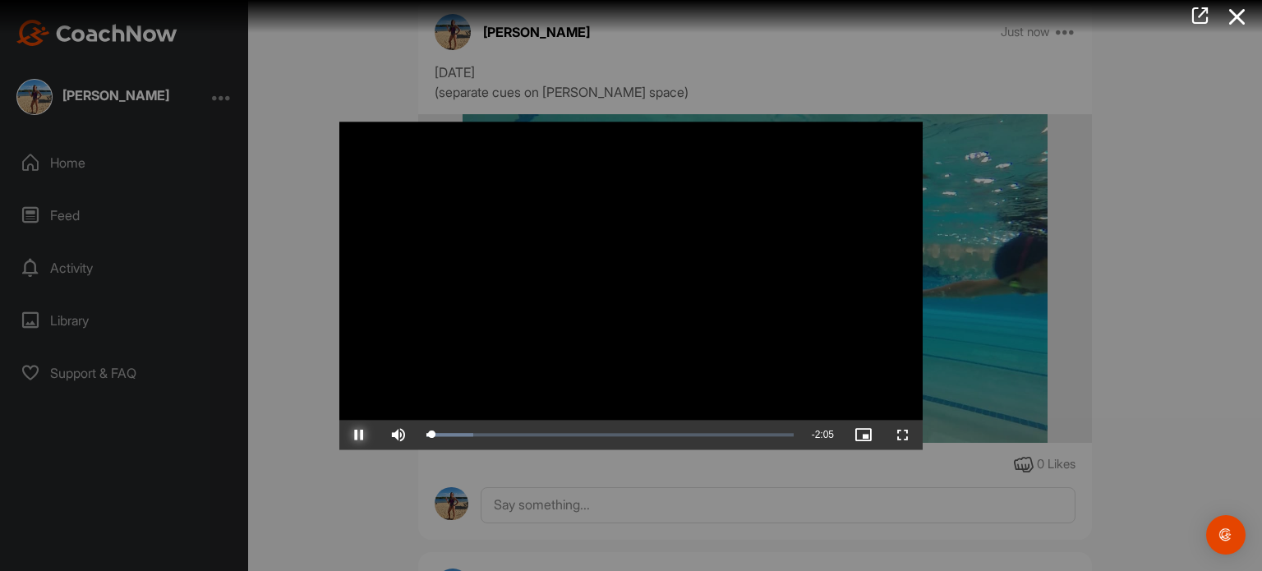
click at [369, 435] on span "Video Player" at bounding box center [358, 435] width 39 height 0
click at [897, 435] on span "Video Player" at bounding box center [902, 435] width 39 height 0
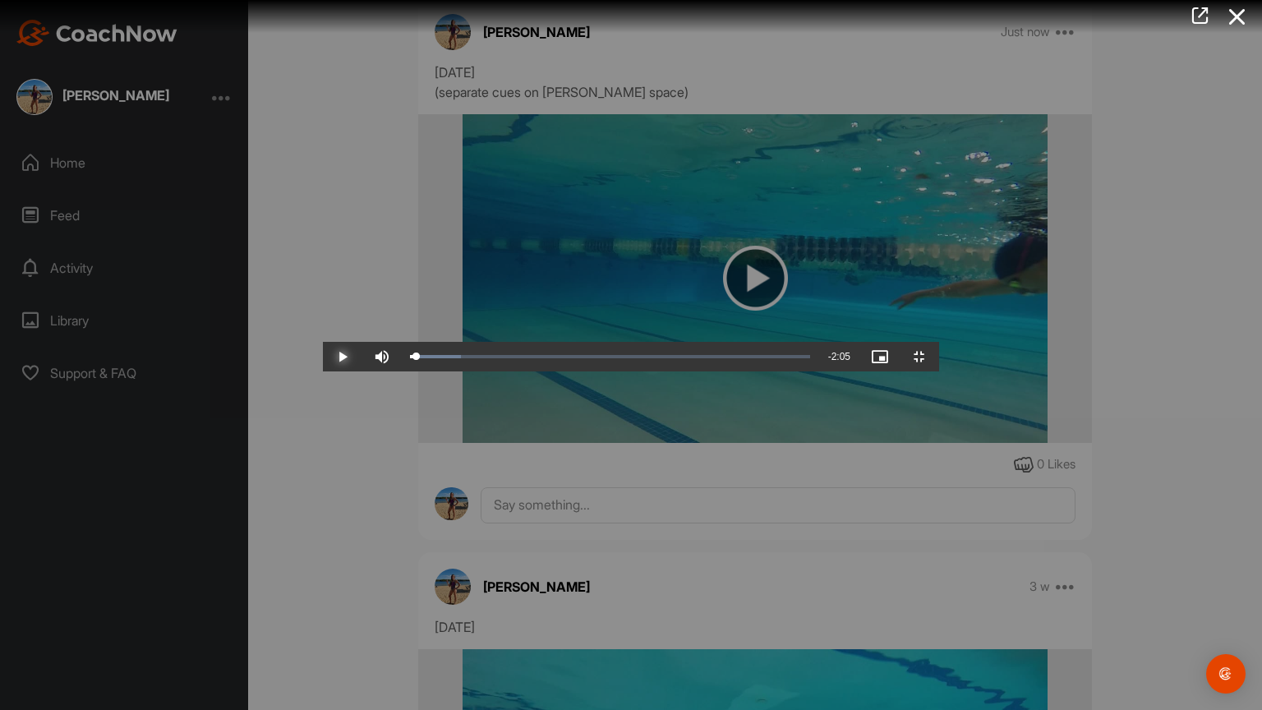
click at [323, 356] on span "Video Player" at bounding box center [342, 356] width 39 height 0
click at [410, 359] on div "Loaded : 12.76% 0:19 0:12" at bounding box center [610, 356] width 400 height 5
click at [787, 359] on div "1:59" at bounding box center [598, 356] width 377 height 5
click at [323, 356] on span "Video Player" at bounding box center [342, 356] width 39 height 0
click at [424, 359] on div "0:01" at bounding box center [424, 356] width 1 height 5
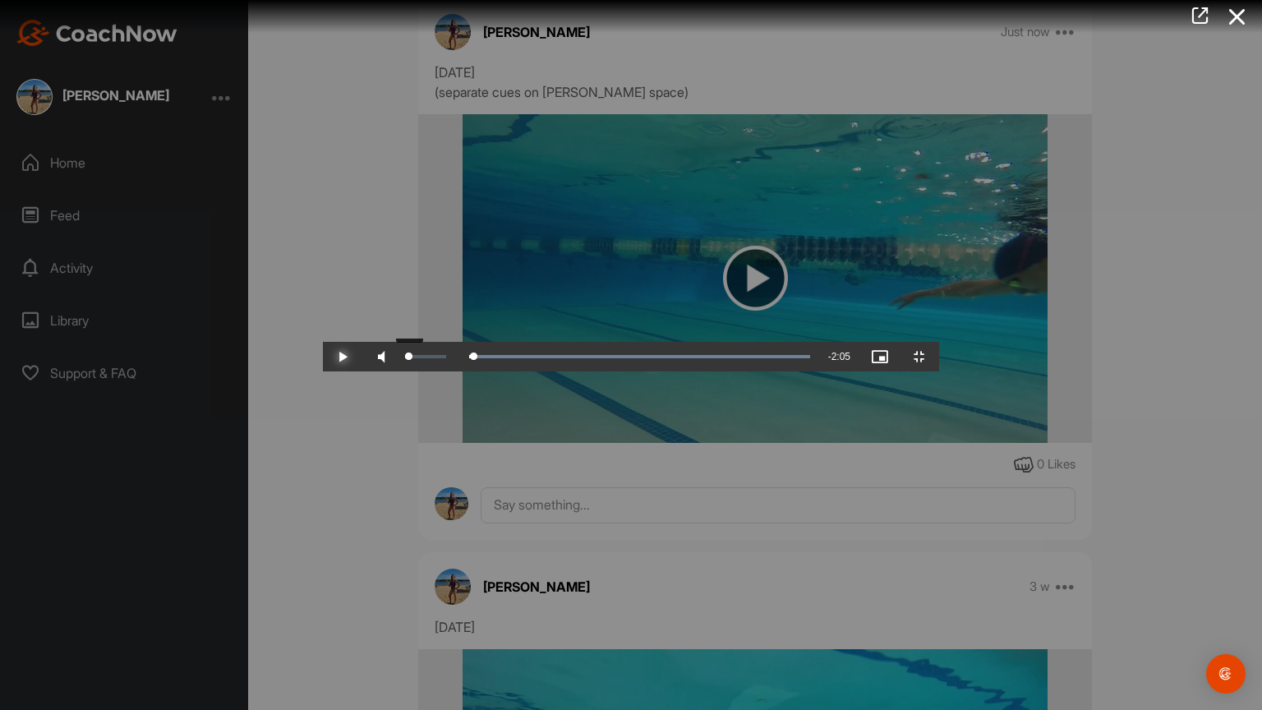
click at [405, 358] on div "8%" at bounding box center [425, 356] width 40 height 3
click at [323, 356] on span "Video Player" at bounding box center [342, 356] width 39 height 0
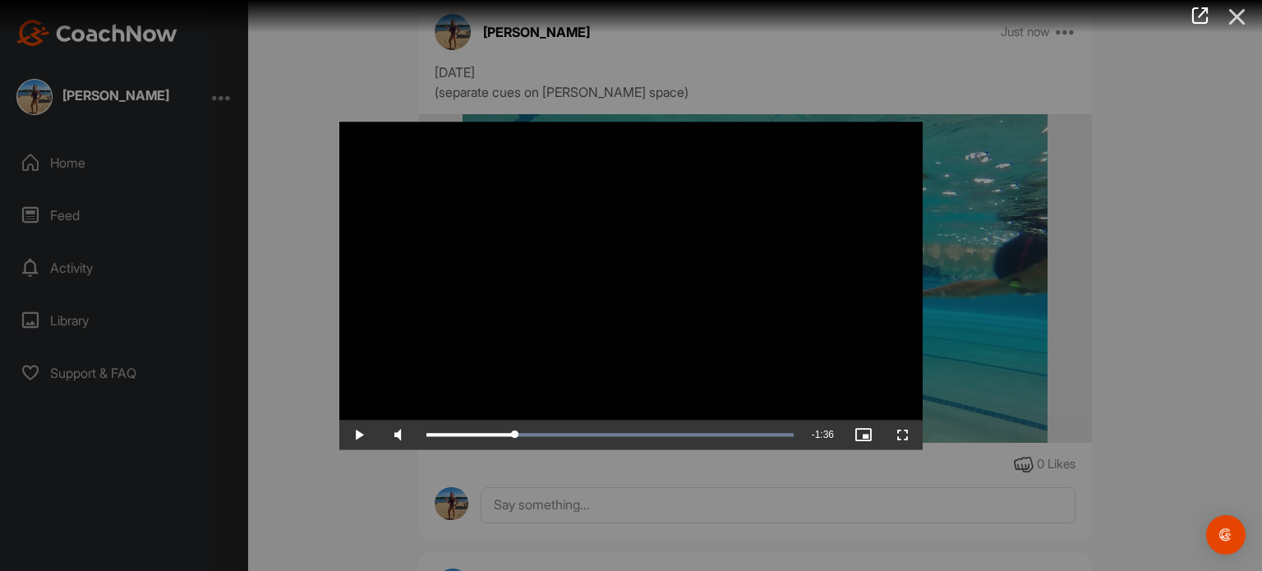
click at [1240, 25] on icon at bounding box center [1237, 17] width 38 height 30
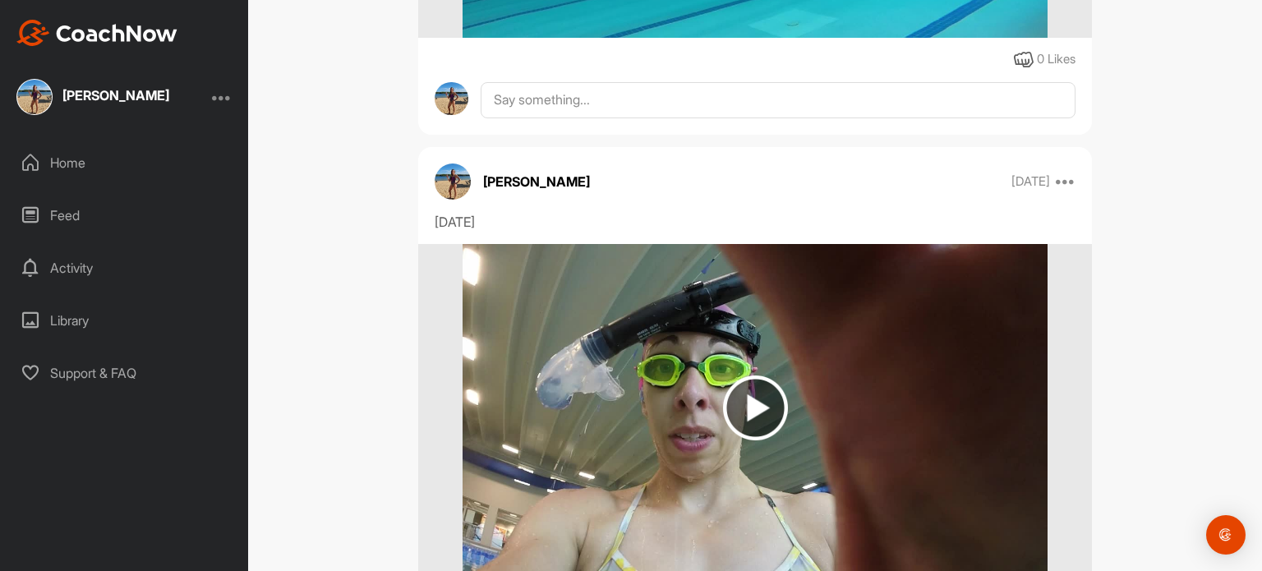
scroll to position [1240, 0]
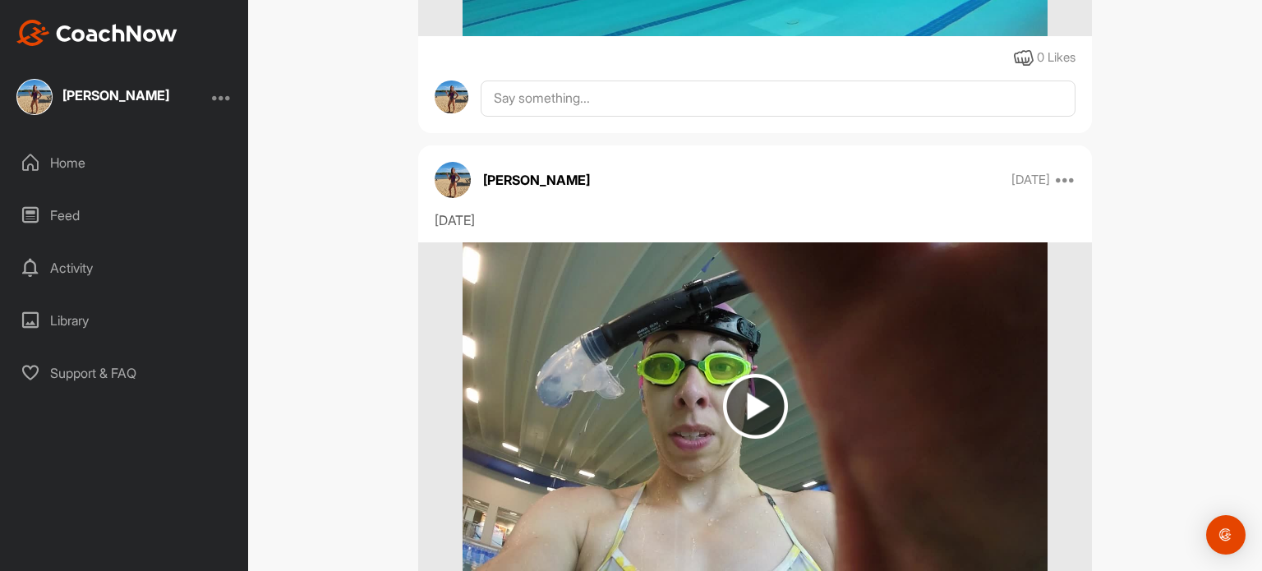
click at [757, 402] on img at bounding box center [755, 406] width 65 height 65
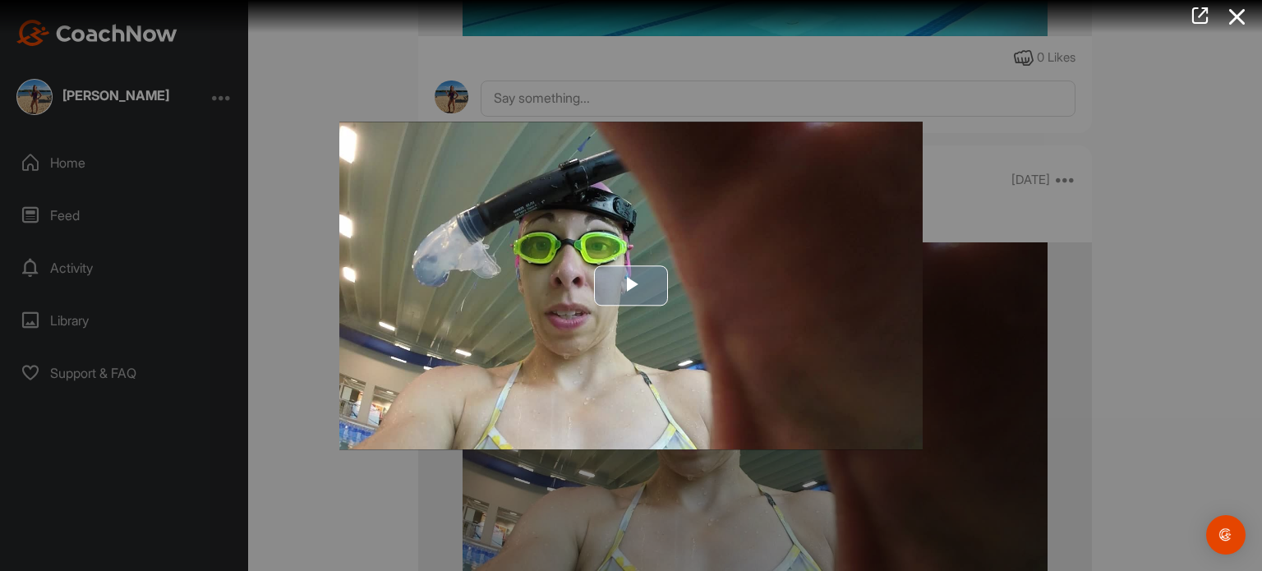
click at [631, 286] on span "Video Player" at bounding box center [631, 286] width 0 height 0
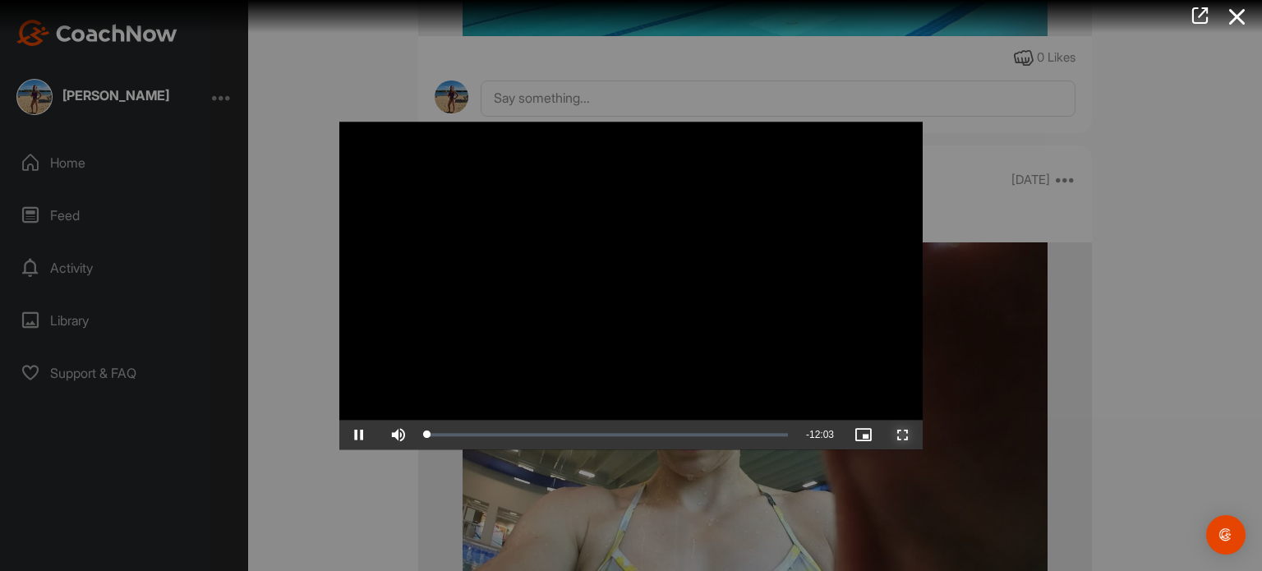
click at [894, 435] on span "Video Player" at bounding box center [902, 435] width 39 height 0
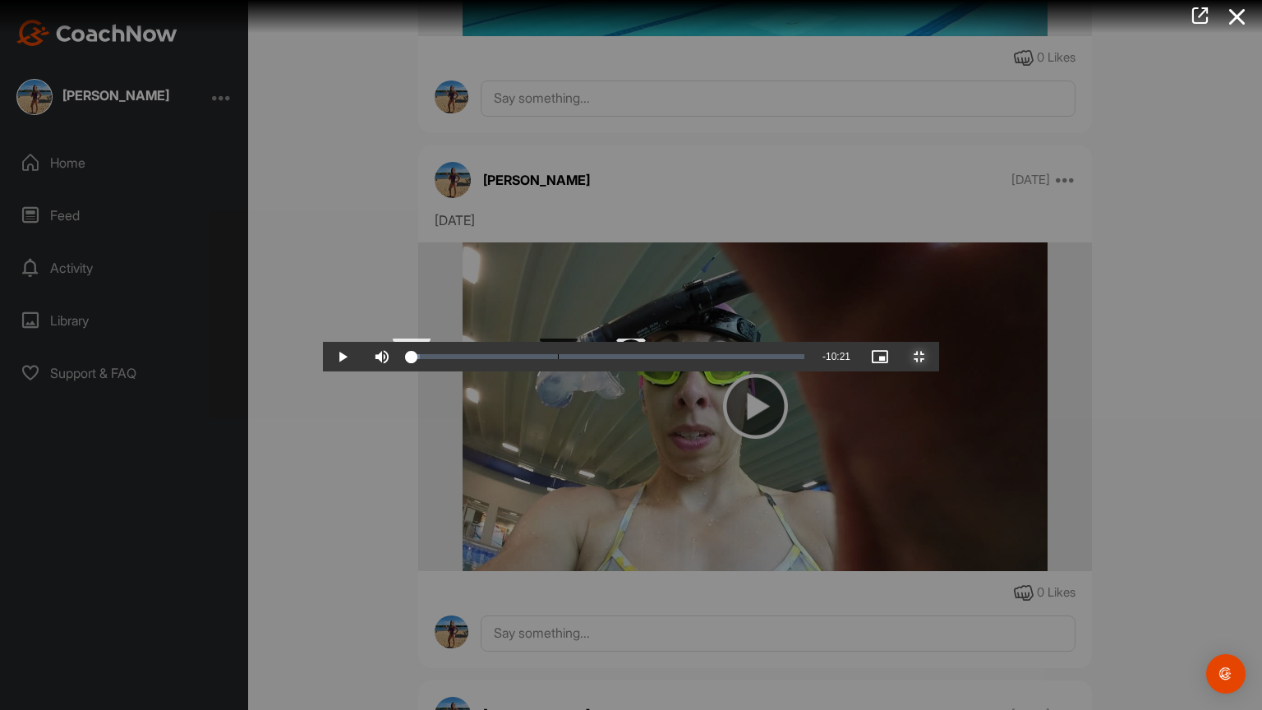
click at [402, 371] on div "Loaded : 2.55% 01:42 00:02" at bounding box center [607, 357] width 411 height 30
click at [488, 371] on div "Loaded : 18.17% 04:37 04:37" at bounding box center [610, 357] width 416 height 30
click at [733, 371] on div "Loaded : 38.80% 07:26 04:38" at bounding box center [610, 357] width 416 height 30
click at [813, 371] on div "Loaded : 62.33% 08:22 07:28" at bounding box center [610, 357] width 416 height 30
click at [638, 371] on div "Loaded : 70.01% 06:21 06:21" at bounding box center [610, 357] width 416 height 30
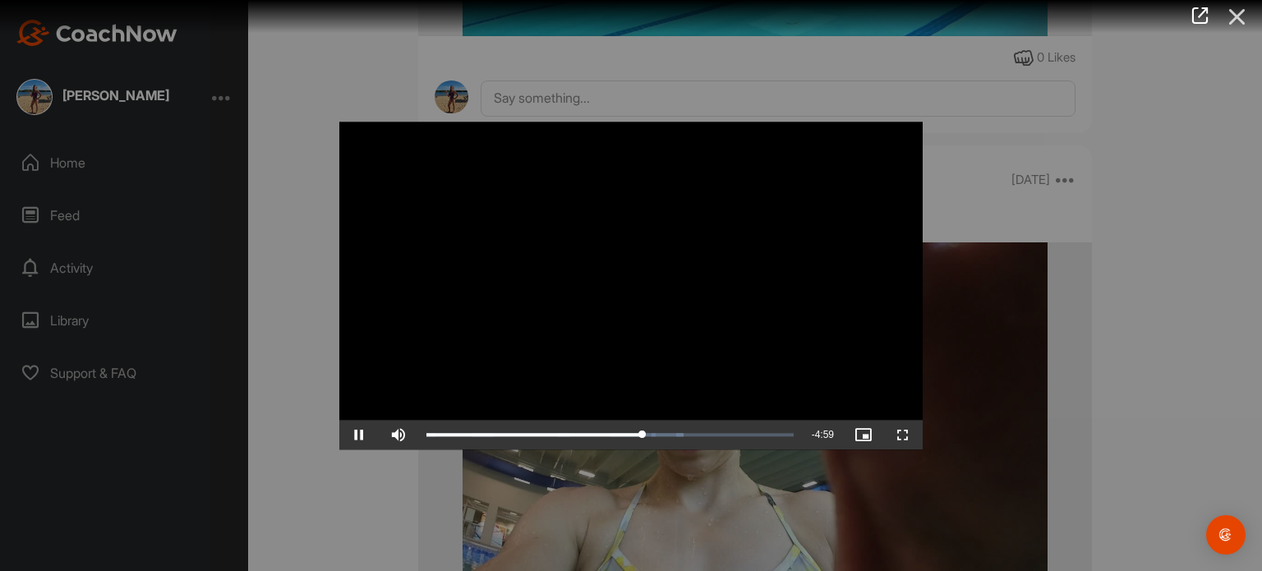
click at [1239, 11] on icon at bounding box center [1237, 17] width 38 height 30
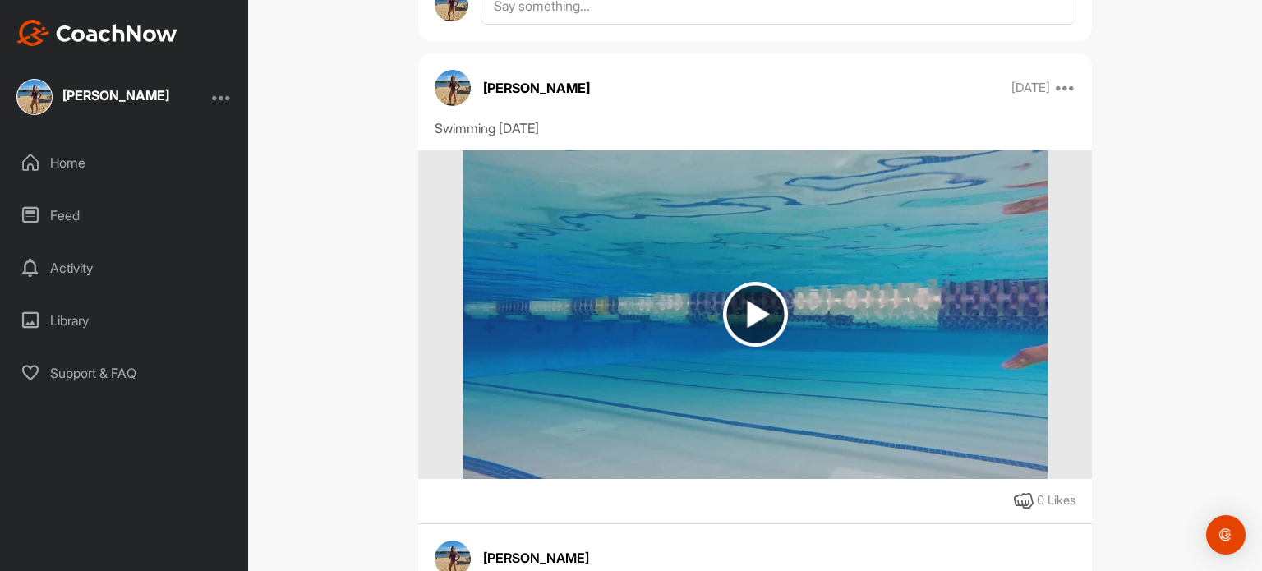
scroll to position [3472, 0]
click at [755, 306] on img at bounding box center [755, 313] width 65 height 65
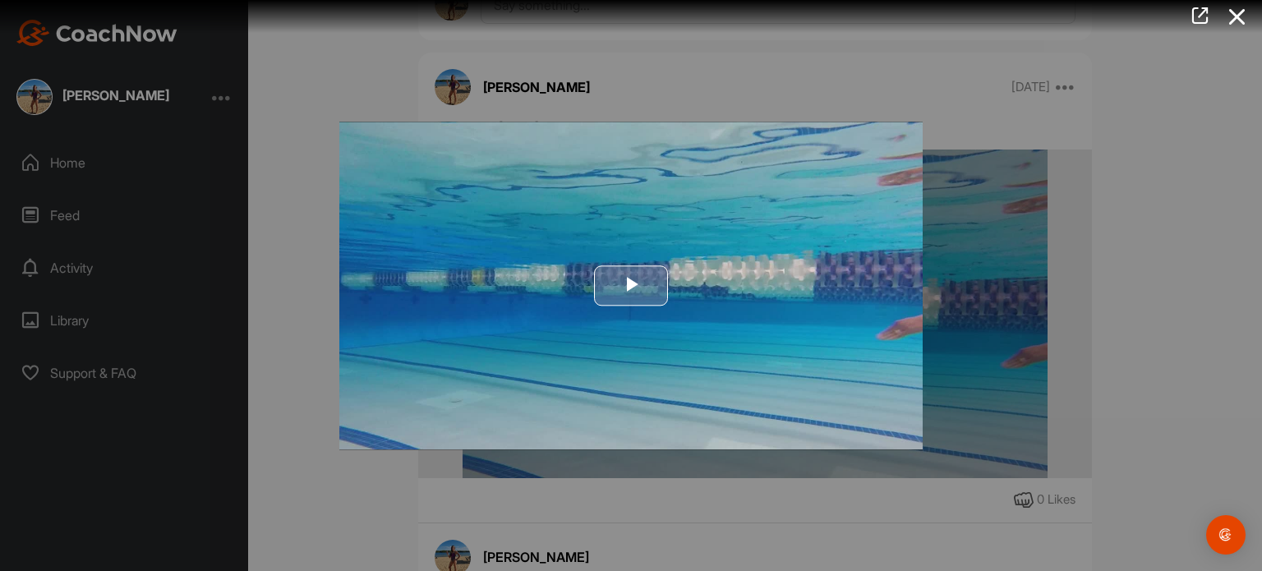
click at [631, 286] on span "Video Player" at bounding box center [631, 286] width 0 height 0
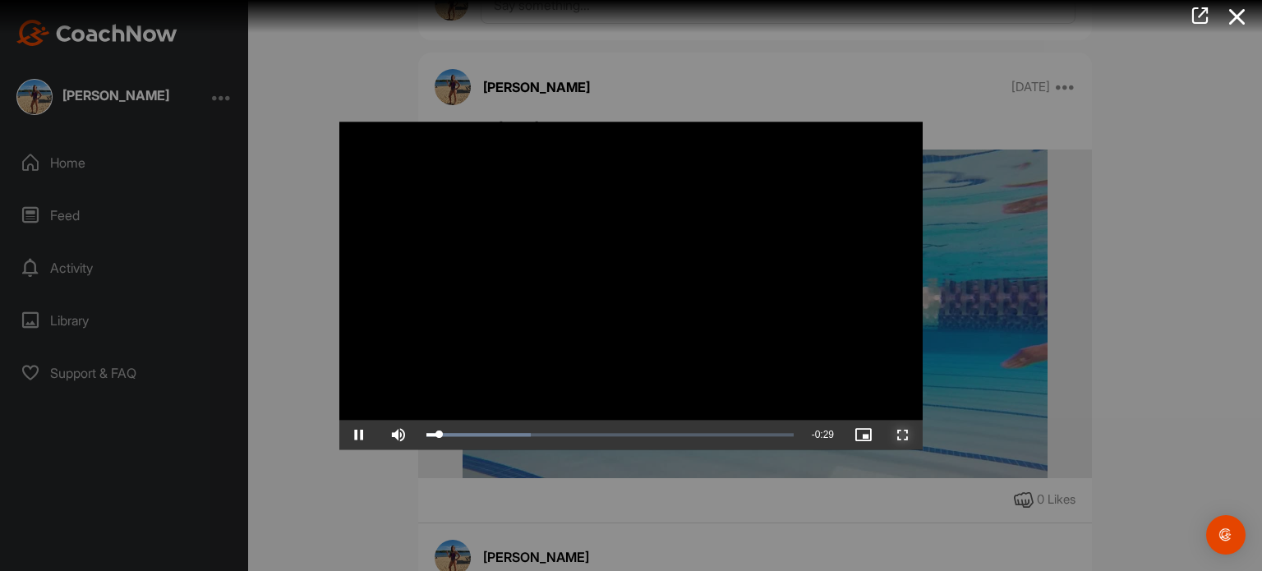
click at [894, 435] on span "Video Player" at bounding box center [902, 435] width 39 height 0
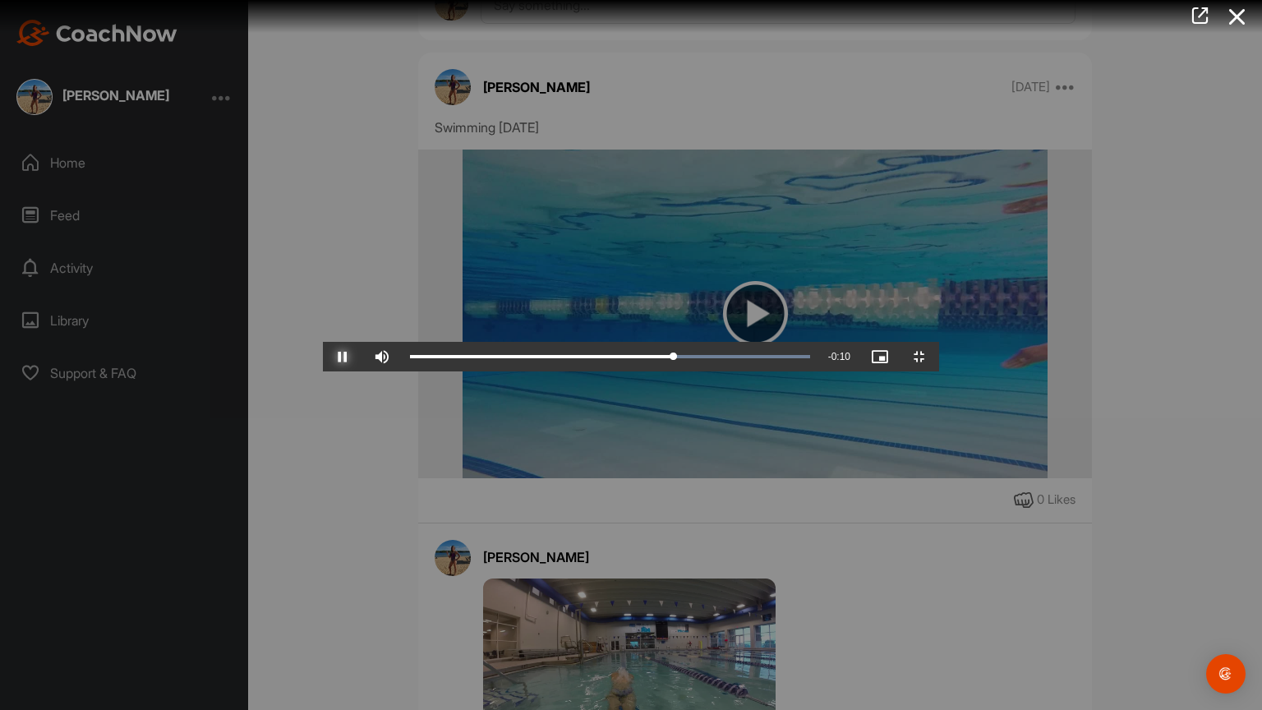
click at [323, 356] on span "Video Player" at bounding box center [342, 356] width 39 height 0
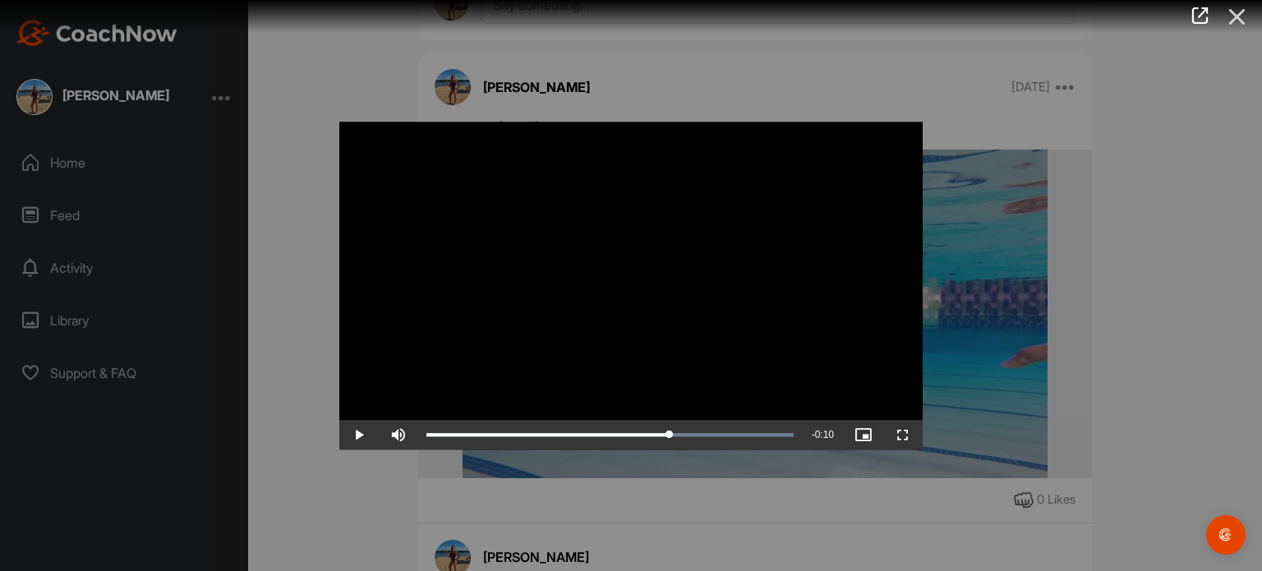
click at [1240, 19] on icon at bounding box center [1237, 17] width 38 height 30
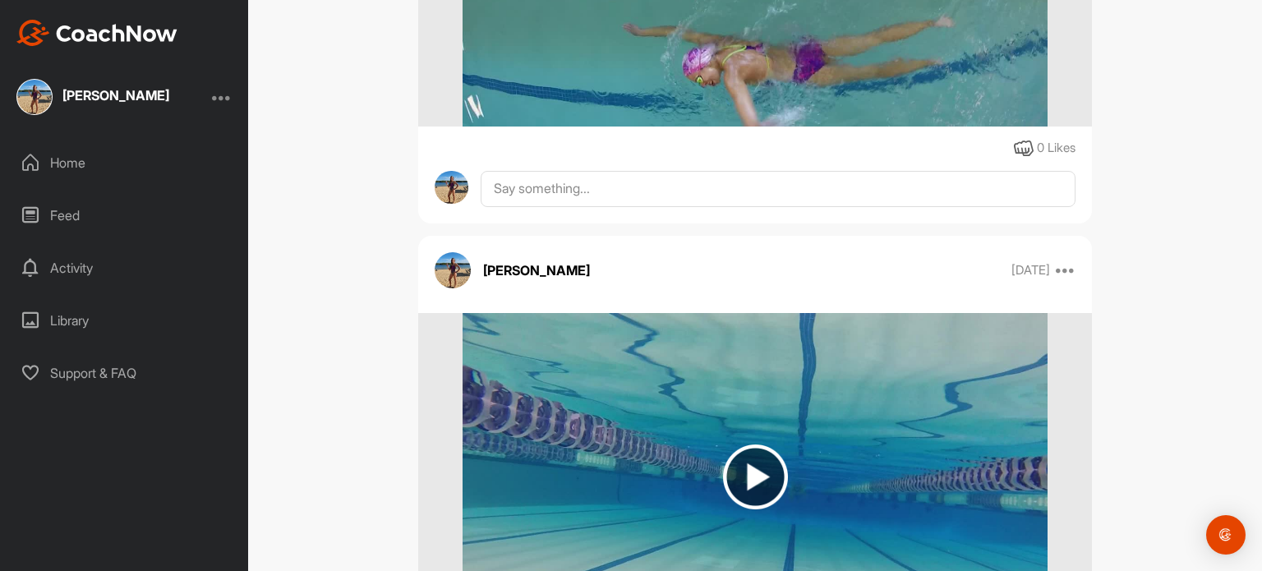
scroll to position [5674, 0]
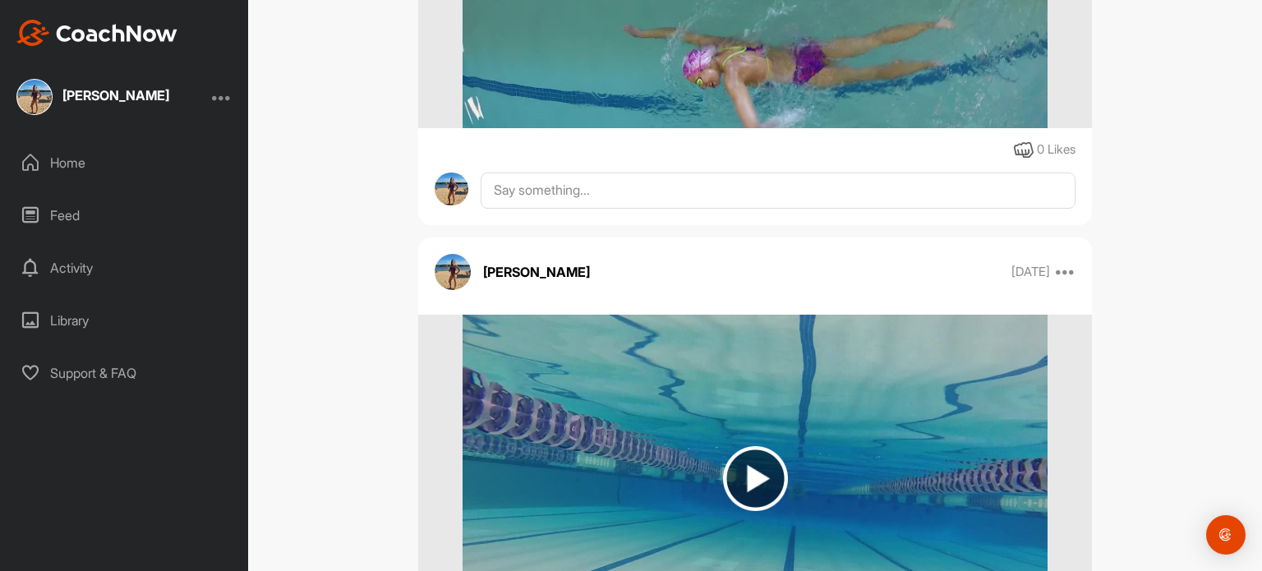
click at [749, 472] on img at bounding box center [755, 478] width 65 height 65
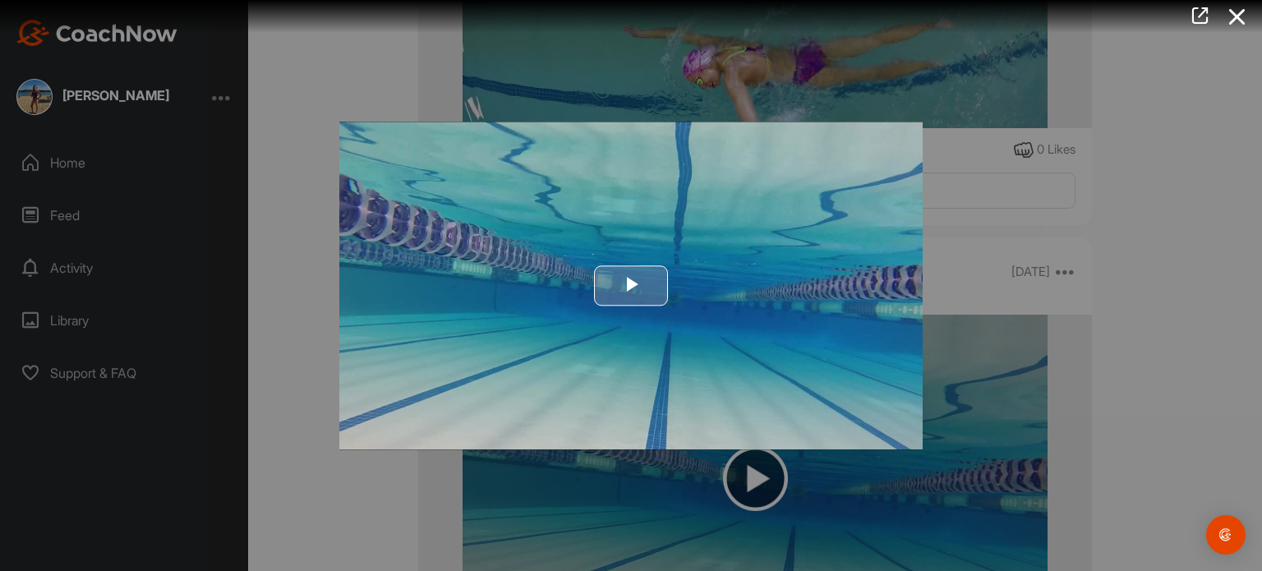
click at [807, 242] on img "Video Player" at bounding box center [630, 286] width 583 height 328
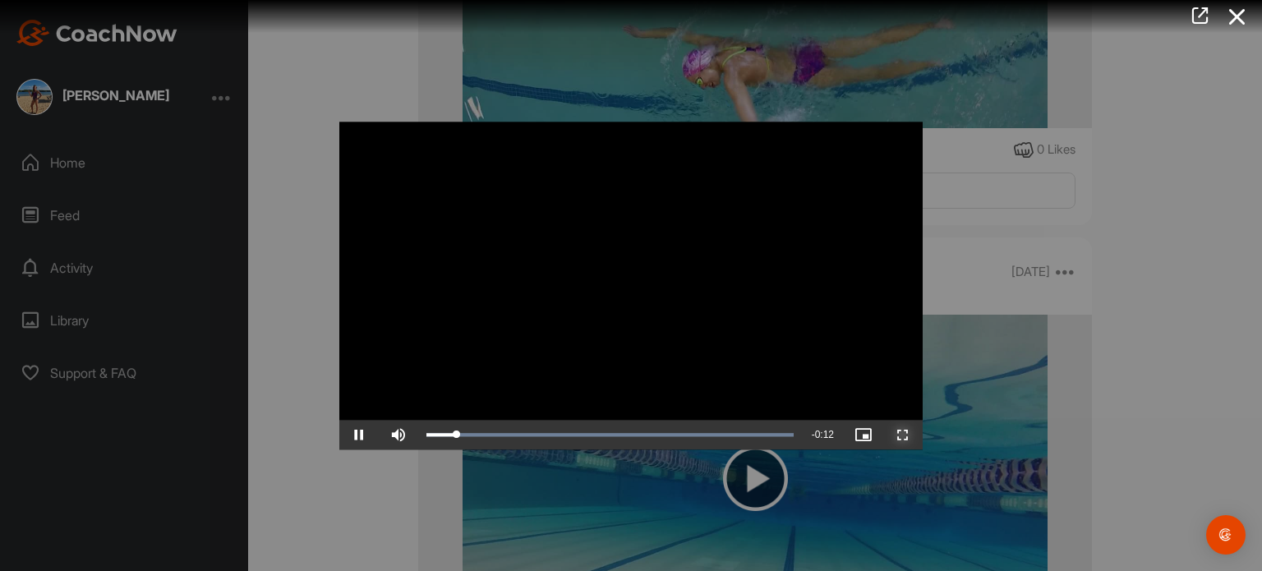
click at [904, 435] on span "Video Player" at bounding box center [902, 435] width 39 height 0
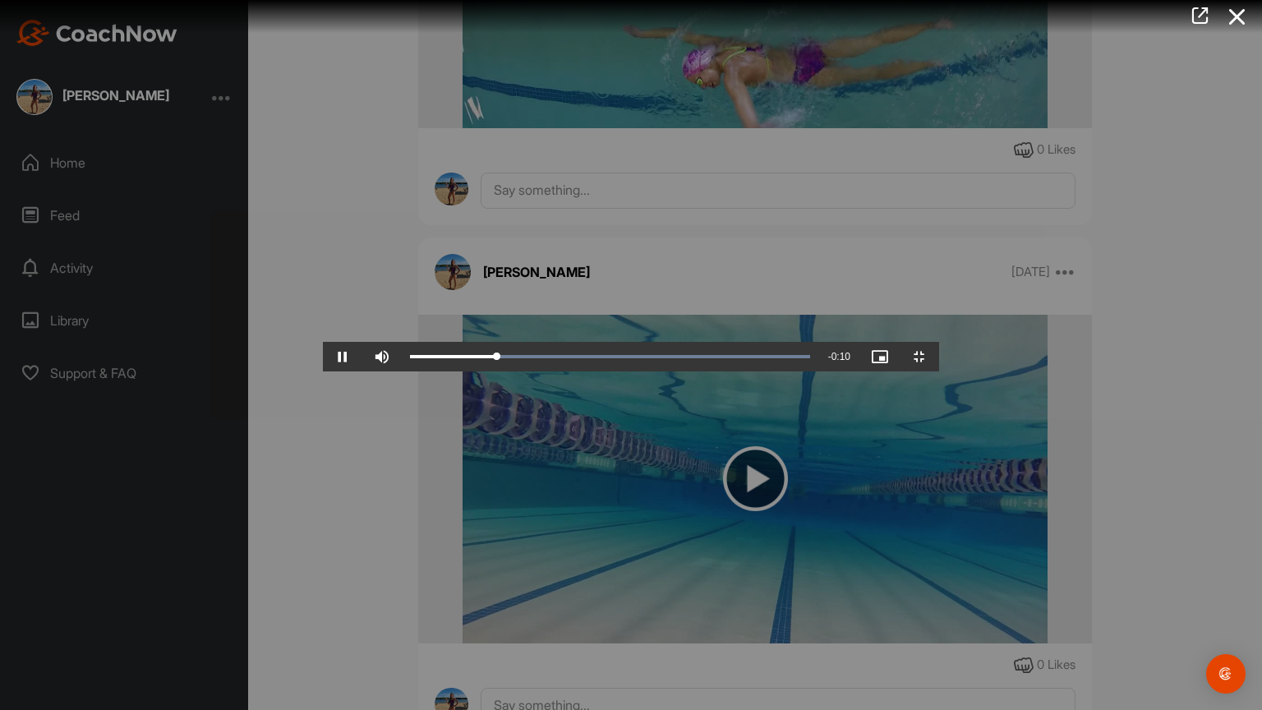
click at [513, 371] on video "Video Player" at bounding box center [631, 354] width 616 height 33
click at [601, 359] on div "Progress Bar" at bounding box center [610, 356] width 400 height 5
click at [741, 371] on div "Loaded : 100.00% 0:07 0:06" at bounding box center [610, 357] width 416 height 30
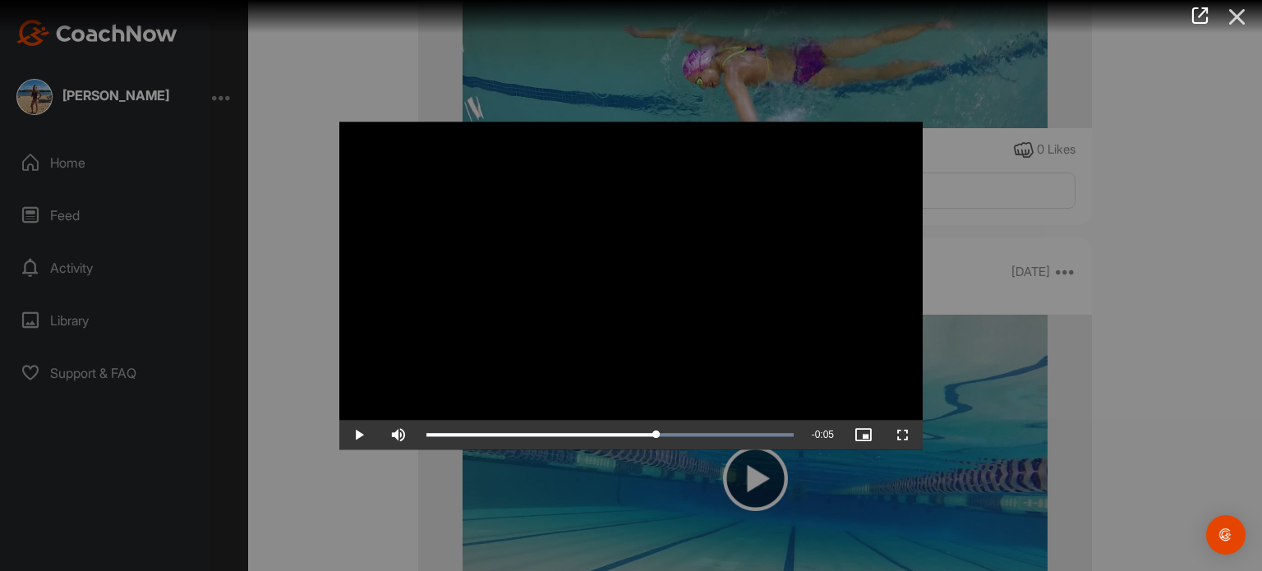
click at [1230, 24] on icon at bounding box center [1237, 17] width 38 height 30
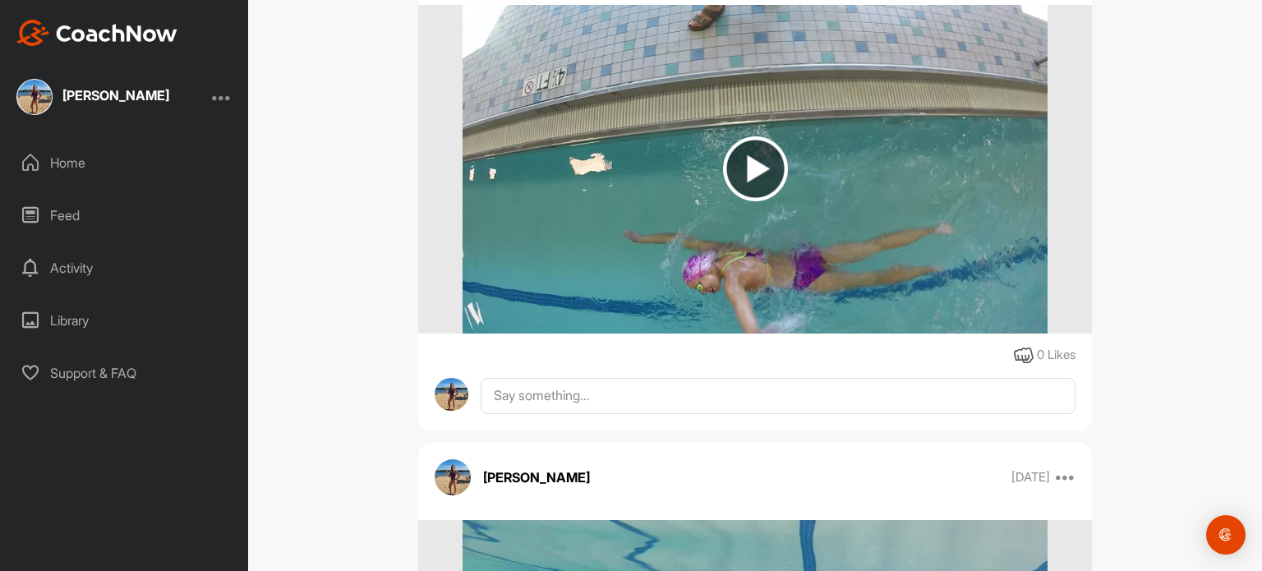
scroll to position [5470, 0]
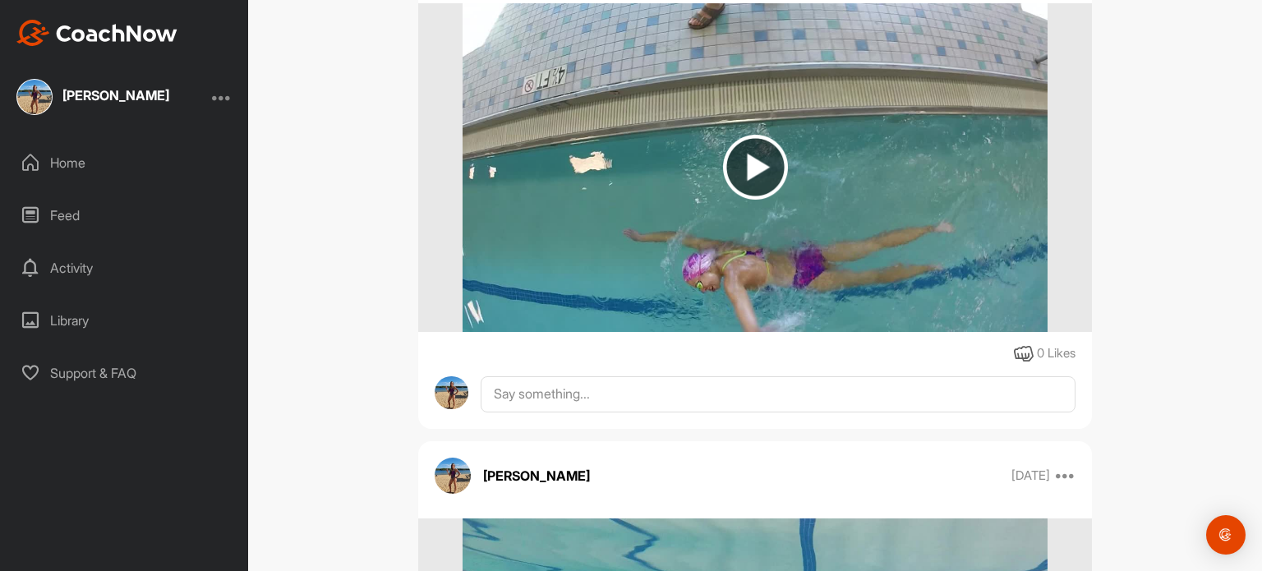
click at [756, 170] on img at bounding box center [755, 167] width 65 height 65
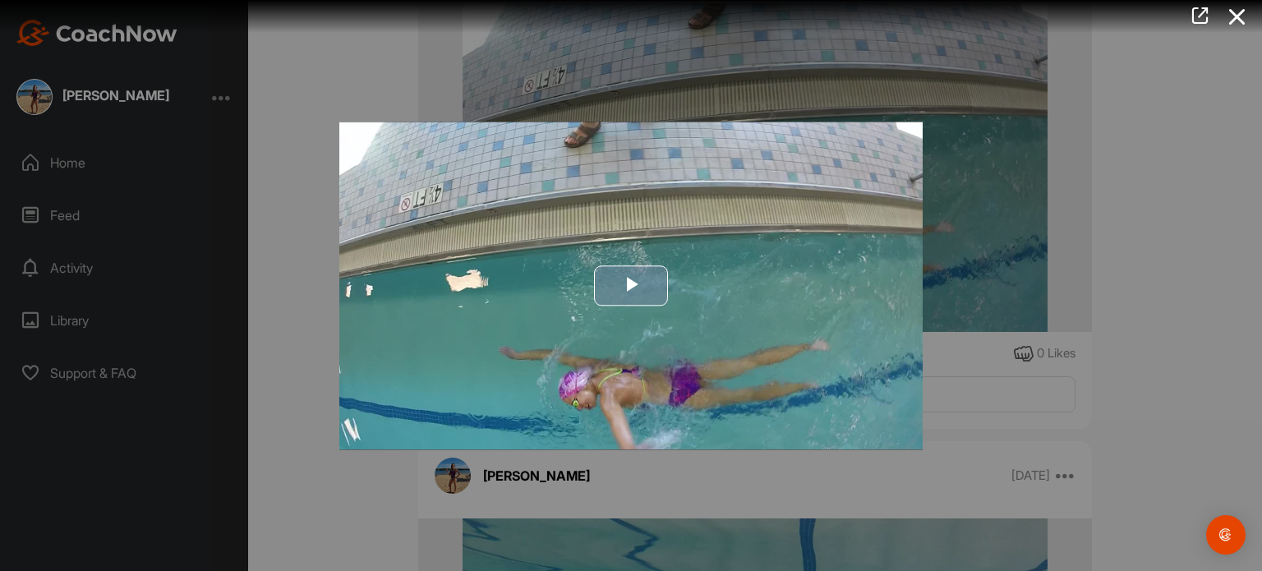
click at [901, 441] on img "Video Player" at bounding box center [630, 286] width 583 height 328
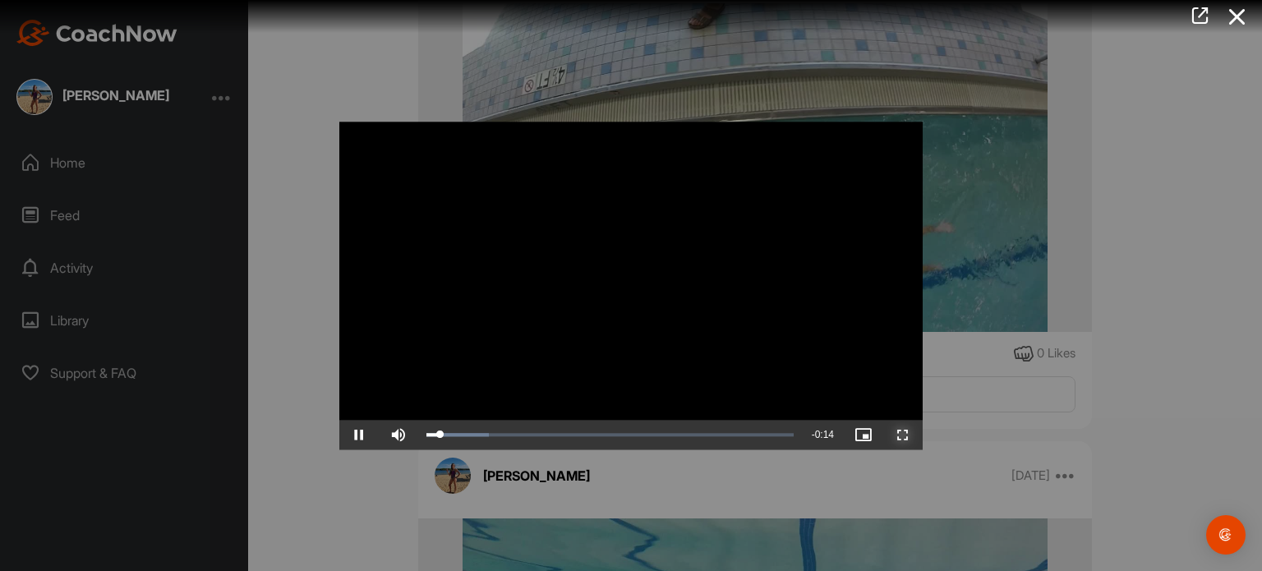
click at [901, 435] on span "Video Player" at bounding box center [902, 435] width 39 height 0
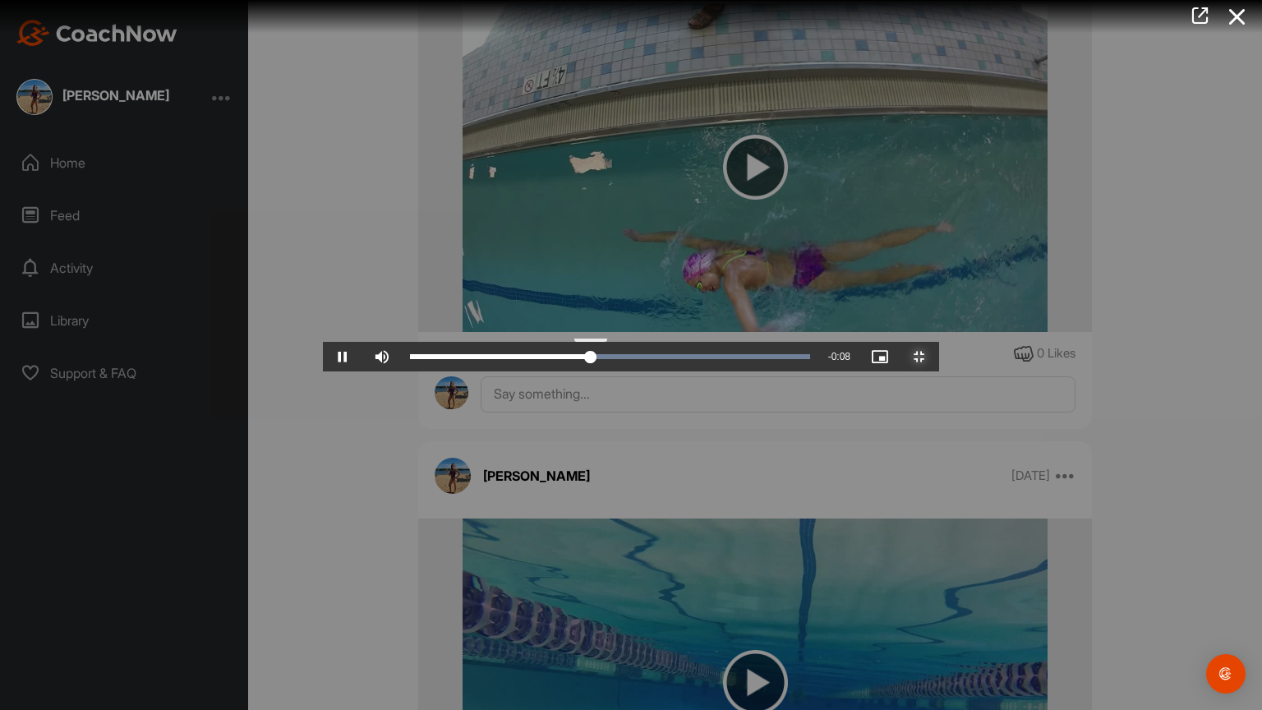
click at [706, 371] on div "Loaded : 100.00% 0:08 0:06" at bounding box center [610, 357] width 416 height 30
click at [818, 371] on div "Loaded : 100.00% 0:10 0:09" at bounding box center [610, 357] width 416 height 30
click at [323, 356] on span "Video Player" at bounding box center [342, 356] width 39 height 0
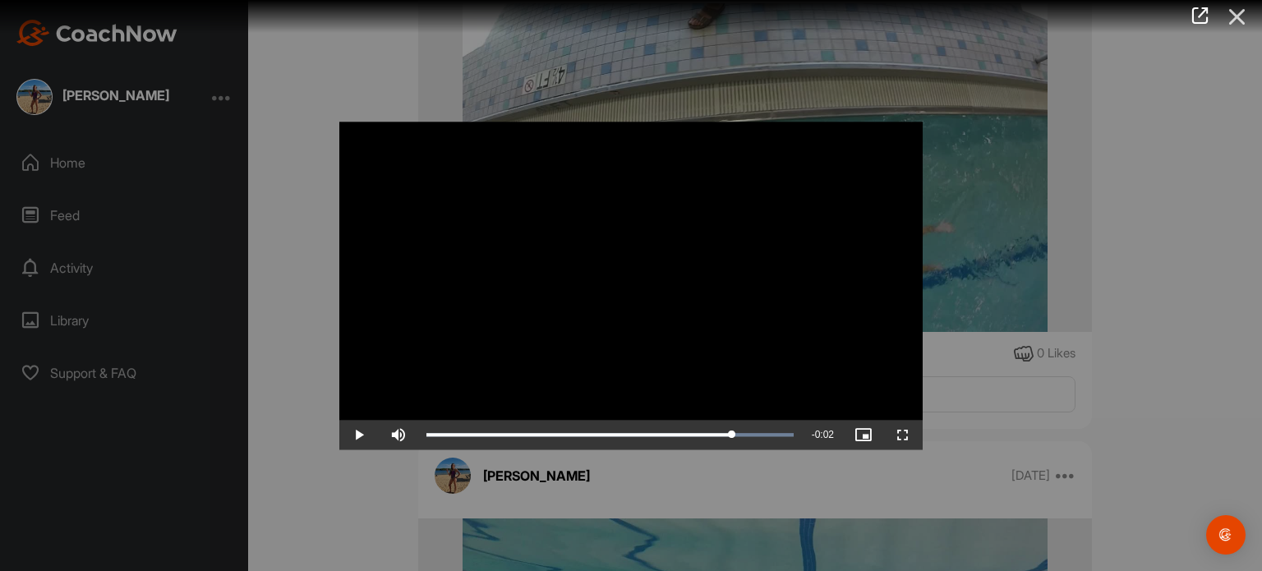
click at [1240, 20] on icon at bounding box center [1237, 17] width 38 height 30
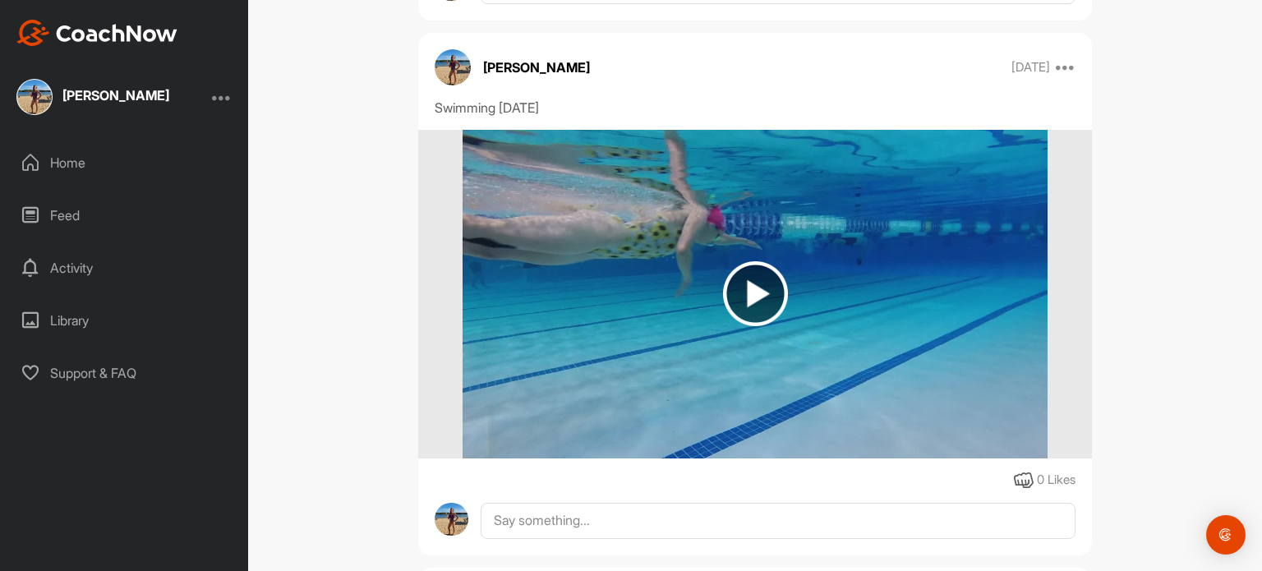
scroll to position [4828, 0]
click at [738, 307] on img at bounding box center [755, 294] width 65 height 65
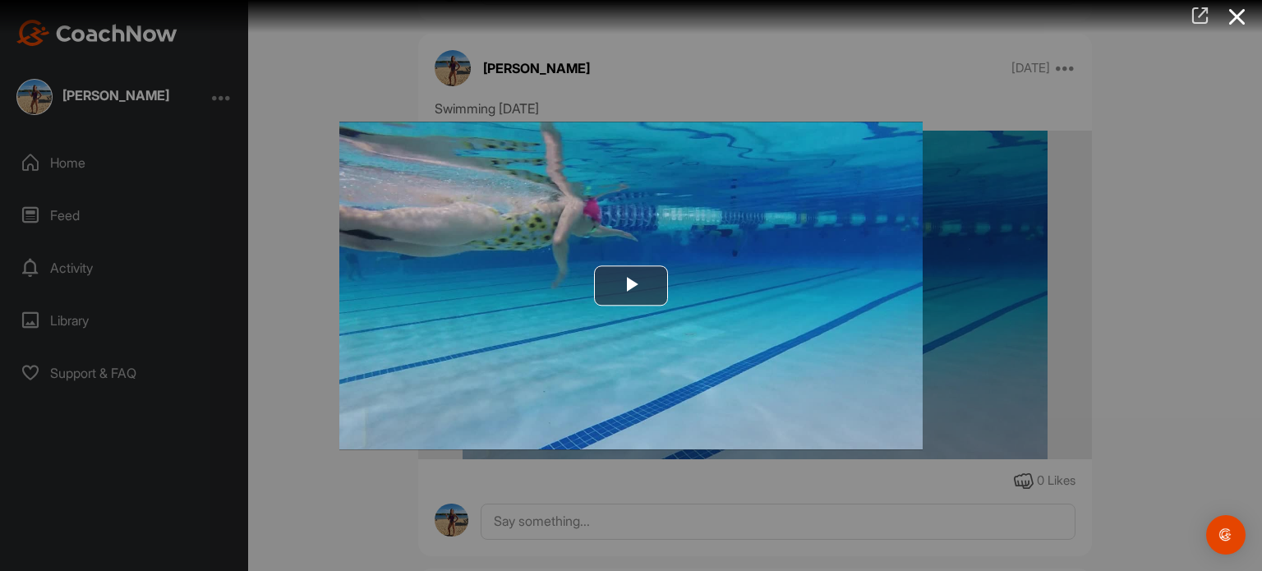
click at [1195, 15] on icon at bounding box center [1199, 16] width 19 height 18
